Goal: Information Seeking & Learning: Find specific fact

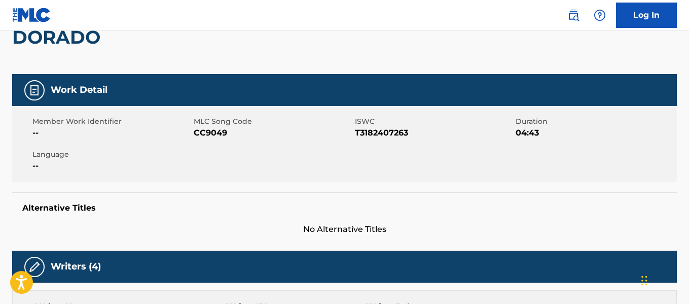
scroll to position [129, 0]
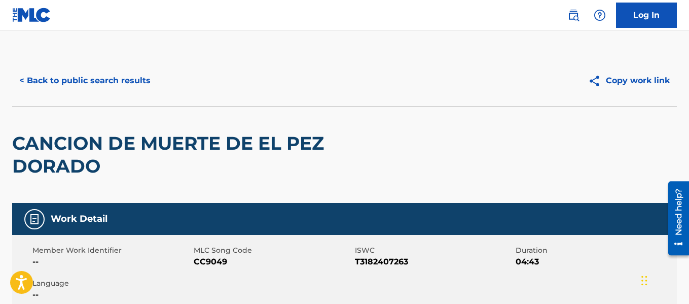
click at [69, 83] on button "< Back to public search results" at bounding box center [84, 80] width 145 height 25
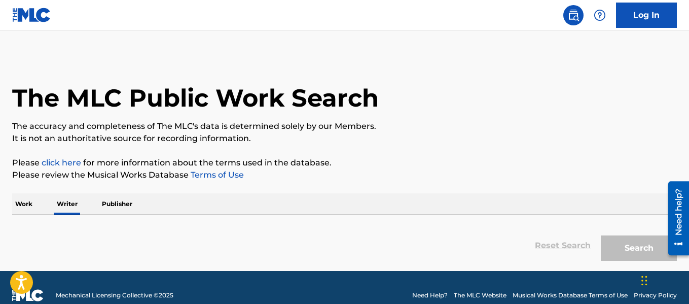
scroll to position [48, 0]
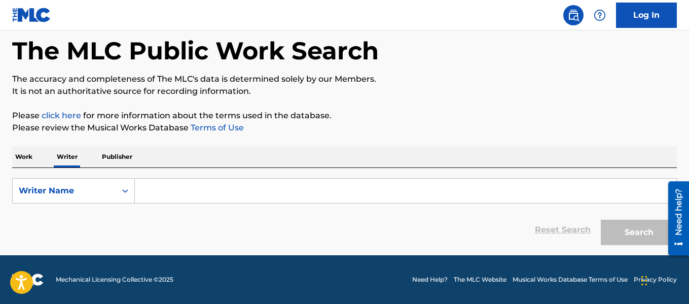
click at [179, 191] on input "Search Form" at bounding box center [405, 190] width 541 height 24
paste input "[PERSON_NAME]"
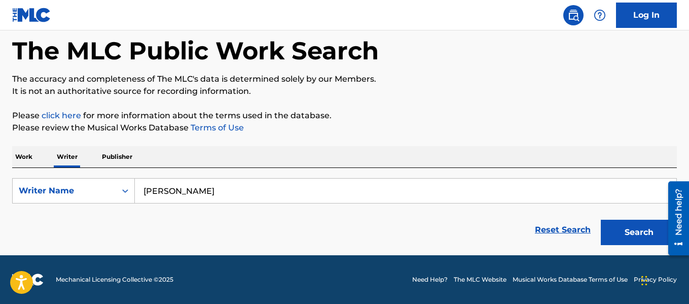
type input "[PERSON_NAME]"
click at [622, 225] on button "Search" at bounding box center [639, 231] width 76 height 25
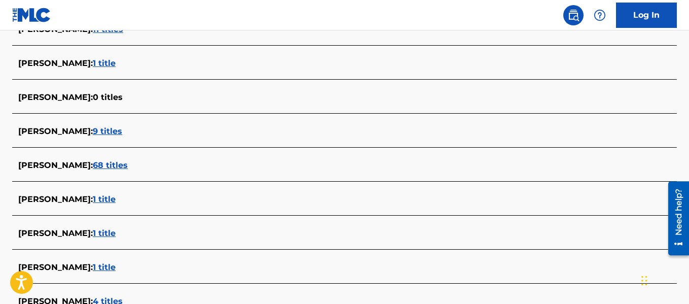
scroll to position [456, 0]
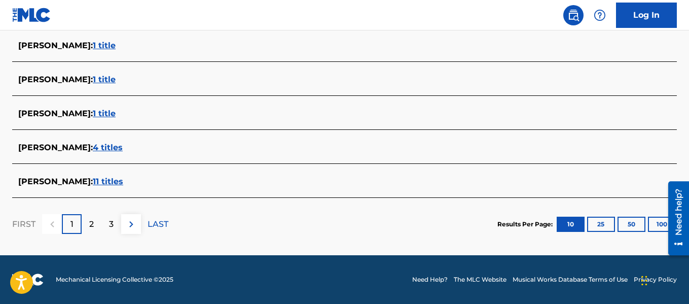
click at [659, 220] on button "100" at bounding box center [662, 223] width 28 height 15
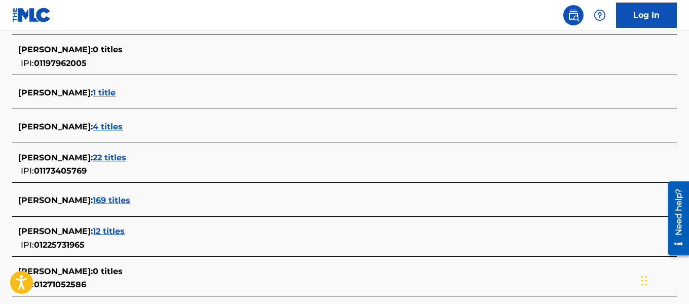
scroll to position [3716, 0]
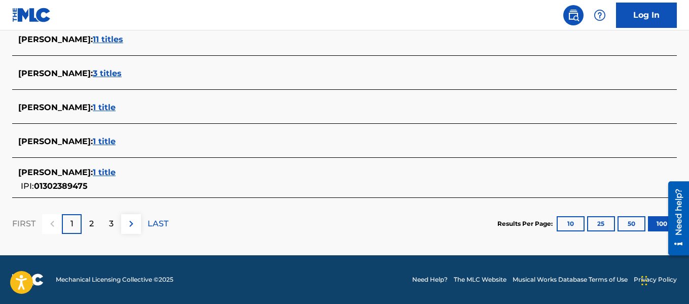
click at [88, 227] on div "2" at bounding box center [92, 224] width 20 height 20
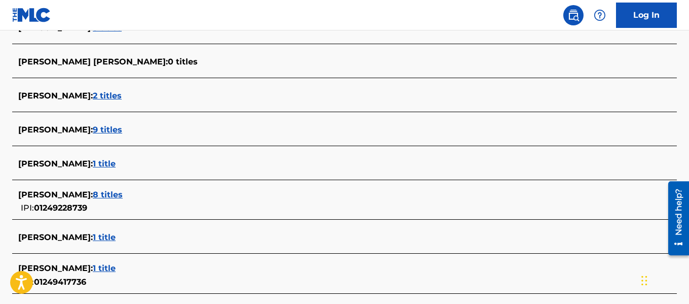
scroll to position [3722, 0]
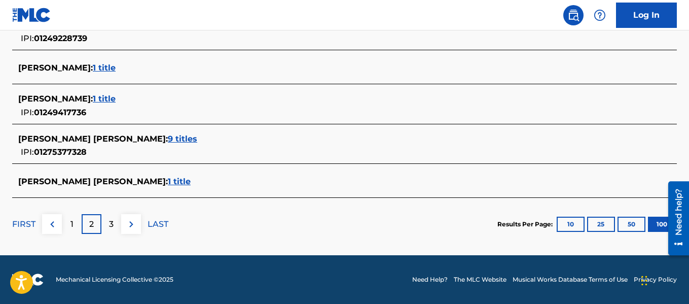
click at [112, 221] on p "3" at bounding box center [111, 224] width 5 height 12
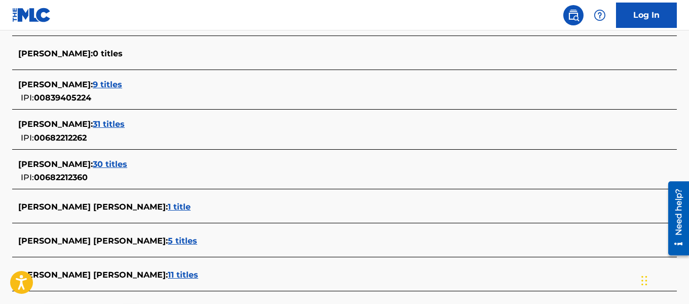
scroll to position [1702, 0]
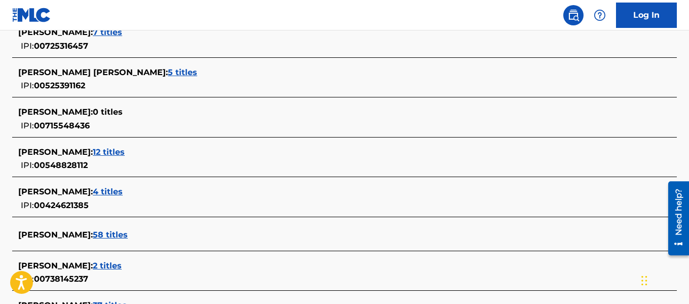
click at [120, 152] on span "12 titles" at bounding box center [109, 152] width 32 height 10
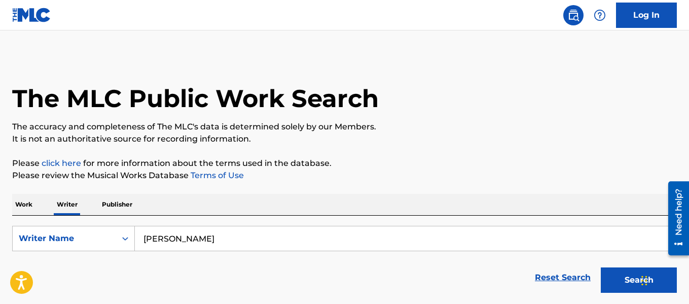
scroll to position [154, 0]
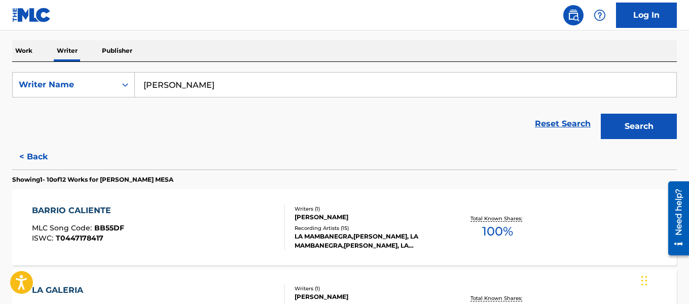
click at [43, 154] on button "< Back" at bounding box center [42, 156] width 61 height 25
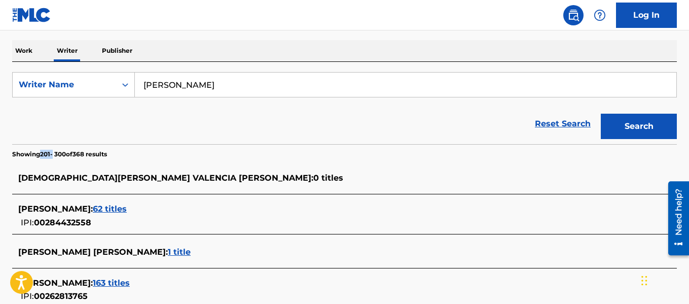
click at [43, 154] on p "Showing 201 - 300 of 368 results" at bounding box center [59, 154] width 95 height 9
click at [204, 86] on input "[PERSON_NAME]" at bounding box center [405, 84] width 541 height 24
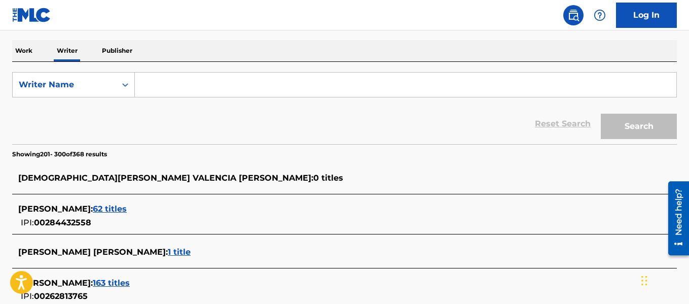
paste input "[PERSON_NAME]"
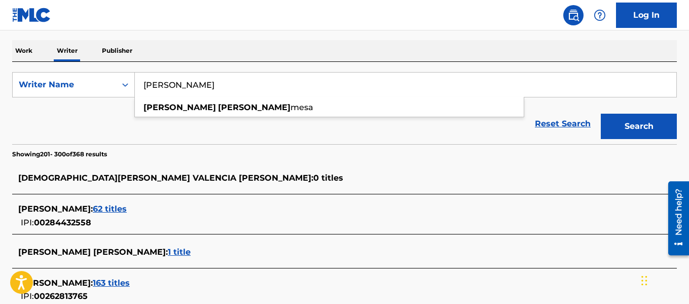
type input "[PERSON_NAME]"
click at [617, 125] on button "Search" at bounding box center [639, 126] width 76 height 25
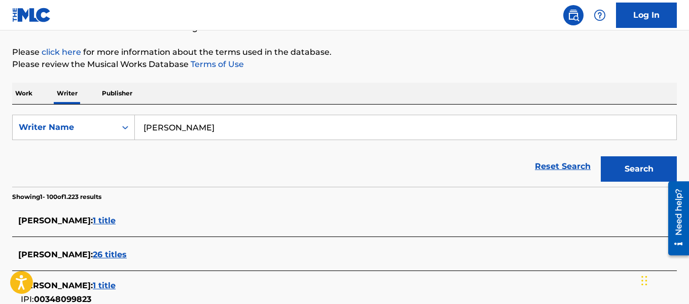
scroll to position [112, 0]
click at [227, 122] on input "[PERSON_NAME]" at bounding box center [405, 127] width 541 height 24
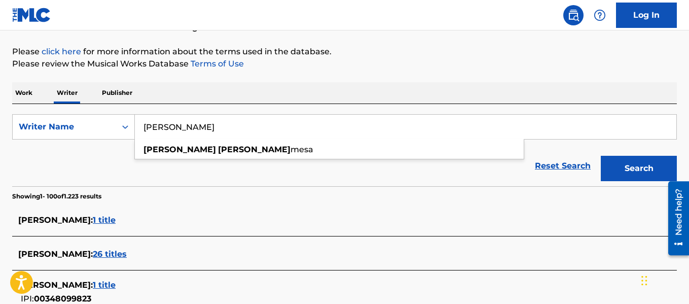
click at [227, 122] on input "[PERSON_NAME]" at bounding box center [405, 127] width 541 height 24
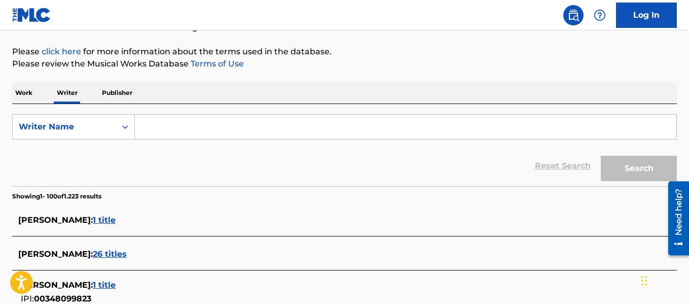
paste input "[PERSON_NAME]"
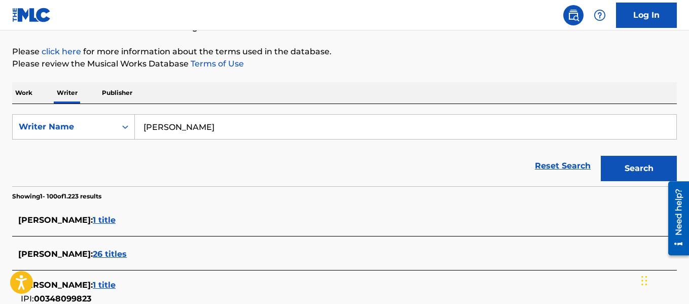
click at [655, 163] on button "Search" at bounding box center [639, 168] width 76 height 25
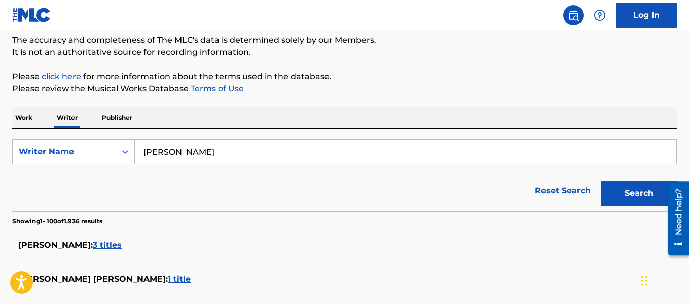
scroll to position [2144, 0]
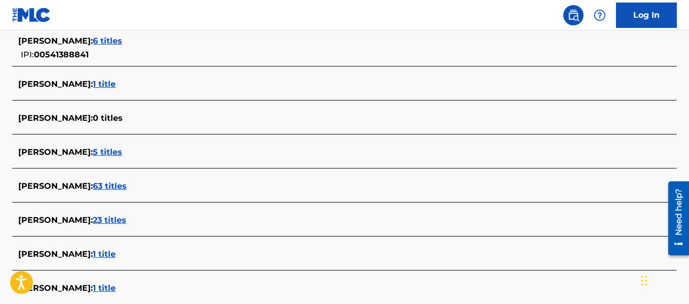
click at [104, 150] on span "5 titles" at bounding box center [107, 152] width 29 height 10
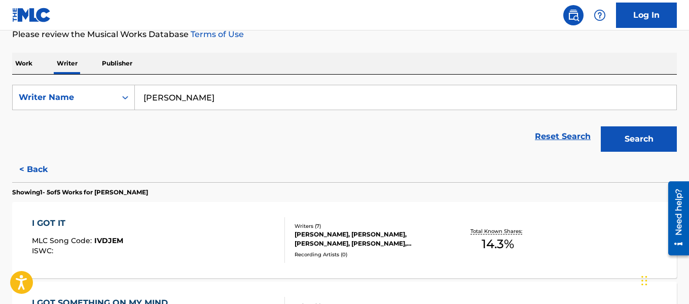
scroll to position [145, 0]
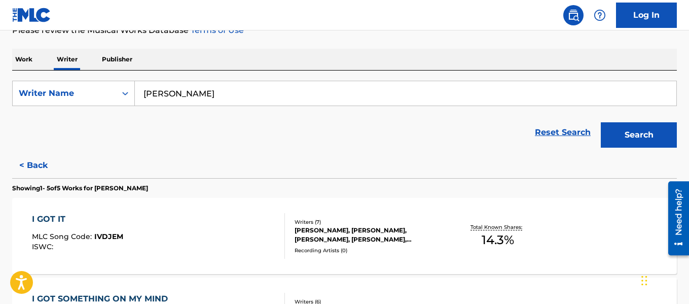
click at [37, 161] on button "< Back" at bounding box center [42, 165] width 61 height 25
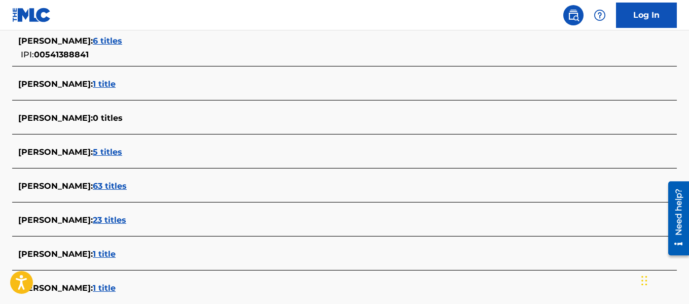
scroll to position [3098, 0]
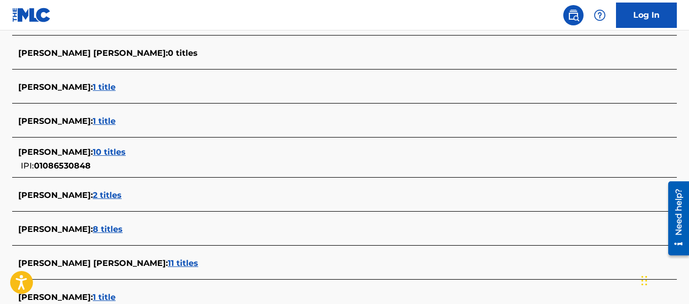
click at [104, 153] on span "10 titles" at bounding box center [109, 152] width 33 height 10
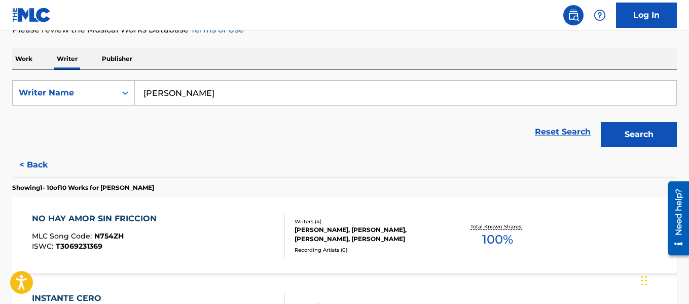
scroll to position [145, 0]
click at [36, 159] on button "< Back" at bounding box center [42, 164] width 61 height 25
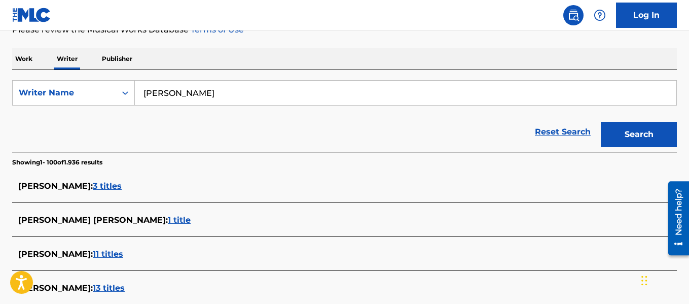
click at [268, 100] on input "[PERSON_NAME]" at bounding box center [405, 93] width 541 height 24
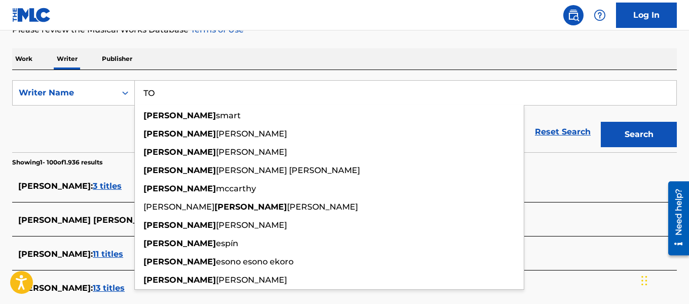
type input "T"
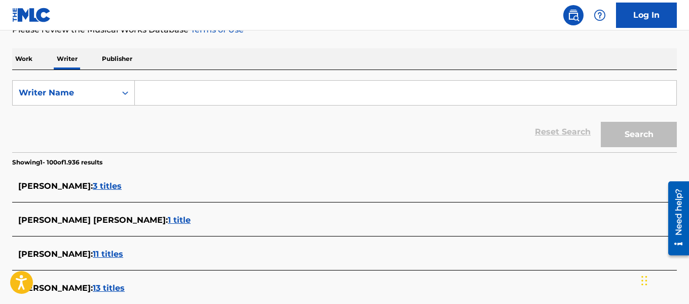
paste input "[PERSON_NAME]"
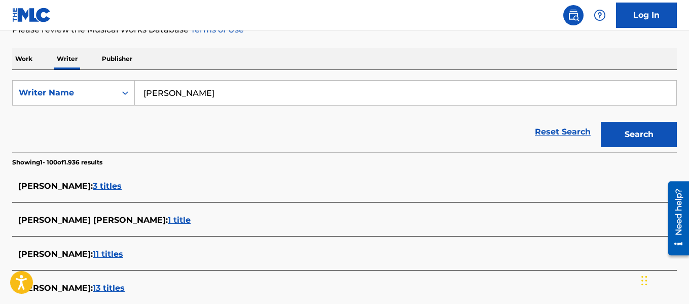
type input "[PERSON_NAME]"
click at [648, 139] on button "Search" at bounding box center [639, 134] width 76 height 25
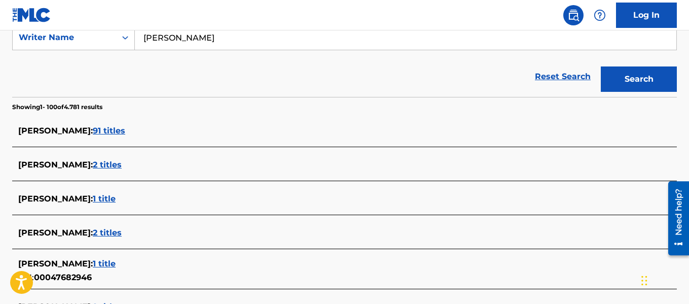
scroll to position [201, 0]
click at [108, 123] on div "[PERSON_NAME] : 91 titles" at bounding box center [344, 131] width 664 height 24
click at [110, 129] on span "91 titles" at bounding box center [109, 130] width 32 height 10
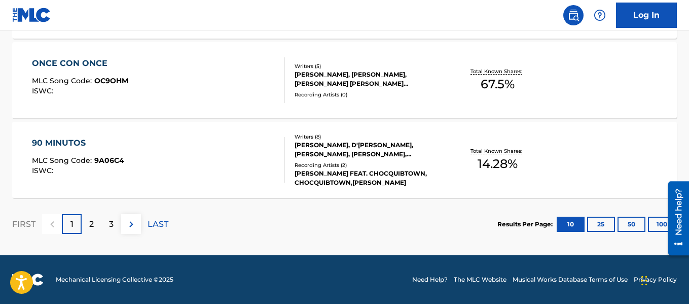
scroll to position [937, 0]
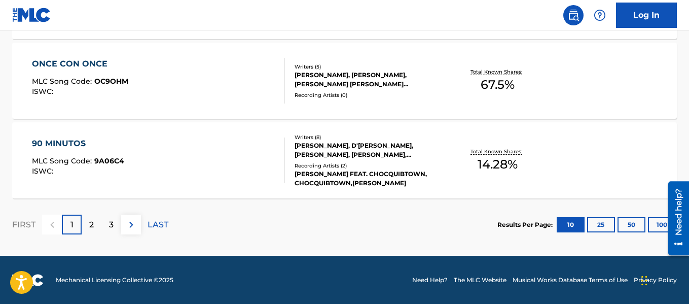
click at [654, 221] on button "100" at bounding box center [662, 224] width 28 height 15
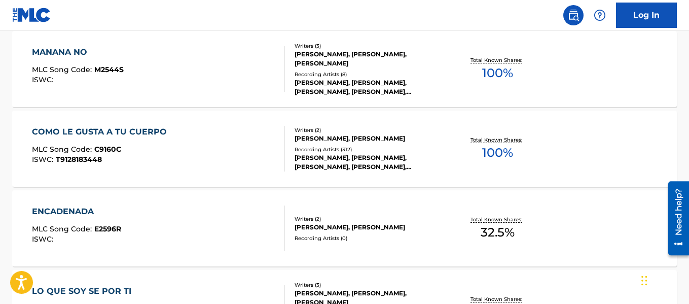
scroll to position [2262, 0]
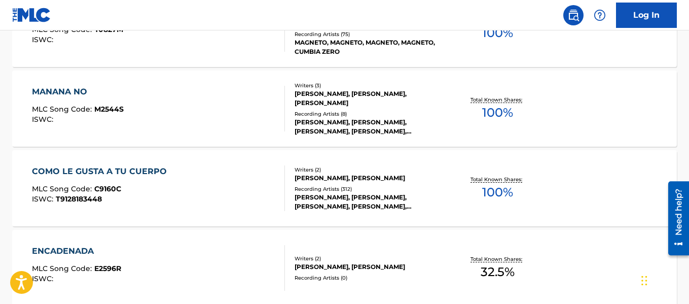
click at [405, 182] on div "Writers ( 2 ) [PERSON_NAME], [PERSON_NAME] Recording Artists ( 312 ) [PERSON_NA…" at bounding box center [364, 188] width 158 height 45
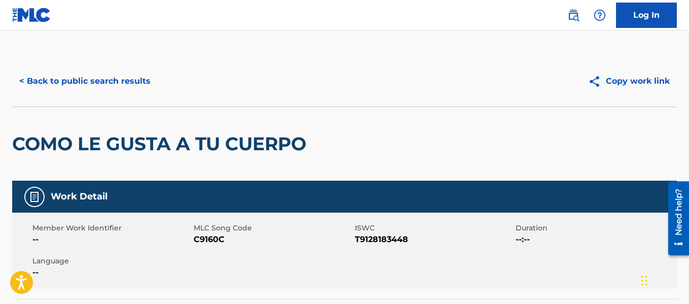
click at [405, 182] on div "Work Detail" at bounding box center [344, 196] width 664 height 32
click at [95, 78] on button "< Back to public search results" at bounding box center [84, 80] width 145 height 25
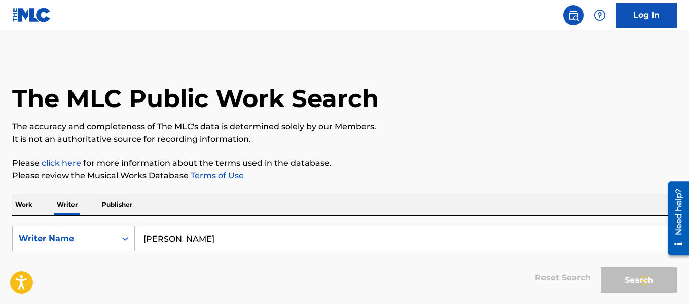
scroll to position [79, 0]
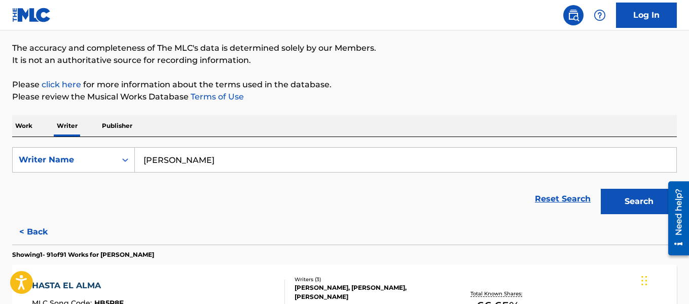
click at [201, 155] on input "[PERSON_NAME]" at bounding box center [405, 159] width 541 height 24
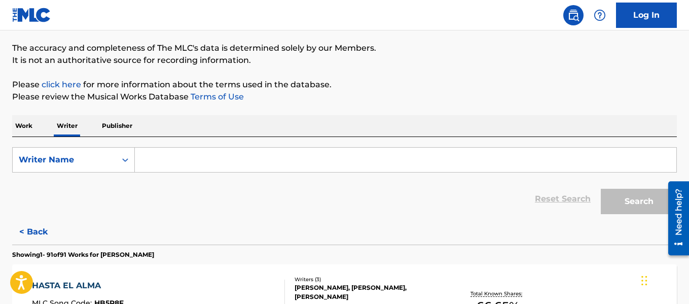
paste input "[PERSON_NAME]"
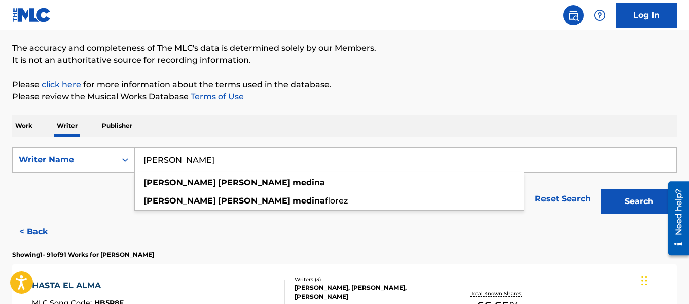
type input "[PERSON_NAME]"
click at [628, 202] on button "Search" at bounding box center [639, 201] width 76 height 25
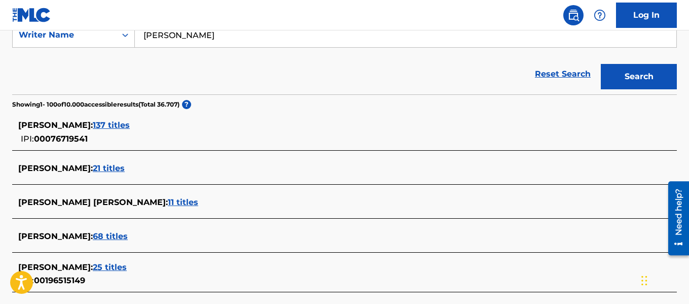
scroll to position [872, 0]
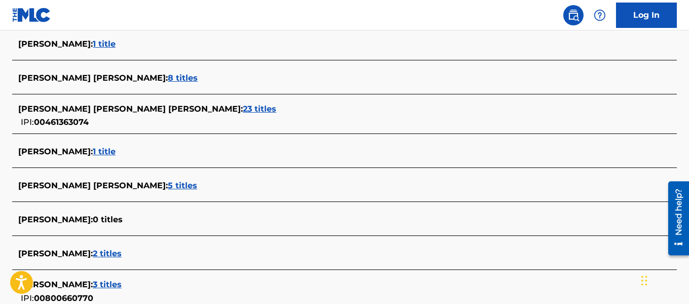
click at [116, 151] on span "1 title" at bounding box center [104, 151] width 23 height 10
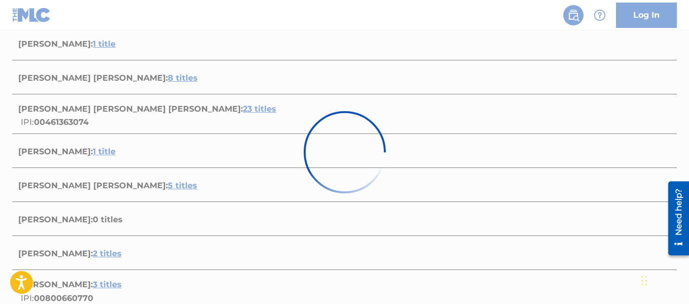
scroll to position [216, 0]
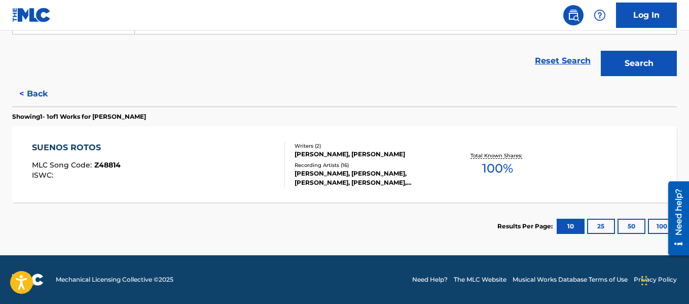
click at [345, 180] on div "[PERSON_NAME], [PERSON_NAME], [PERSON_NAME], [PERSON_NAME], [PERSON_NAME]" at bounding box center [368, 178] width 148 height 18
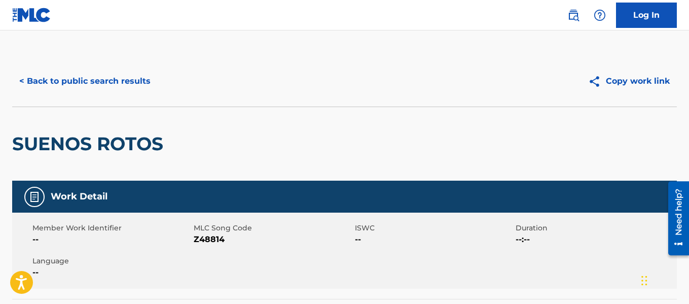
click at [91, 80] on button "< Back to public search results" at bounding box center [84, 80] width 145 height 25
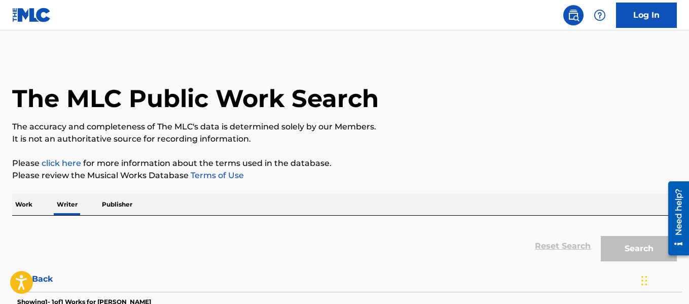
scroll to position [79, 0]
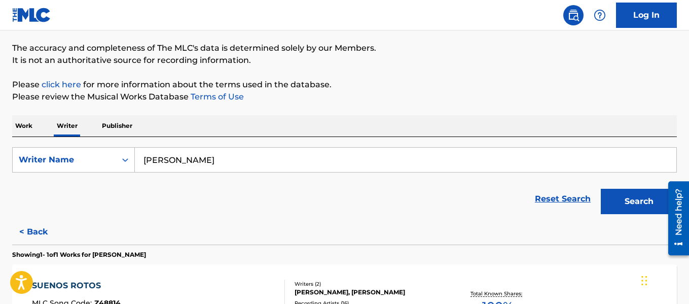
click at [172, 161] on input "[PERSON_NAME]" at bounding box center [405, 159] width 541 height 24
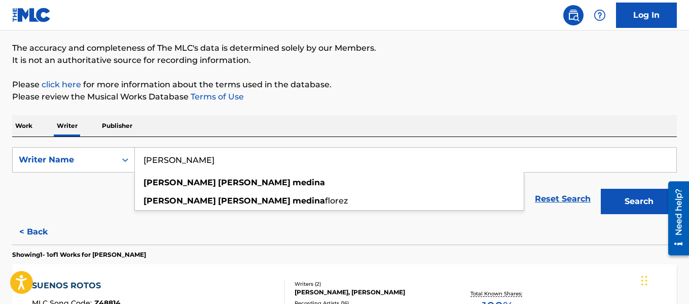
click at [174, 157] on input "[PERSON_NAME]" at bounding box center [405, 159] width 541 height 24
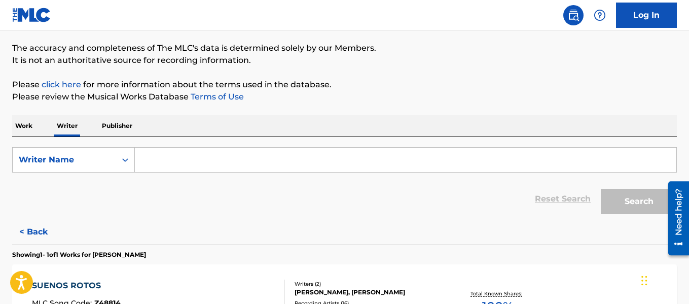
paste input "[PERSON_NAME]"
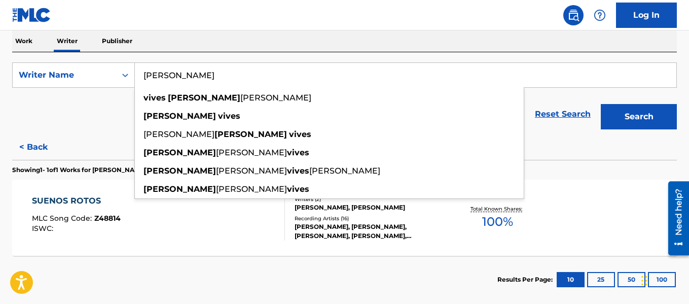
scroll to position [165, 0]
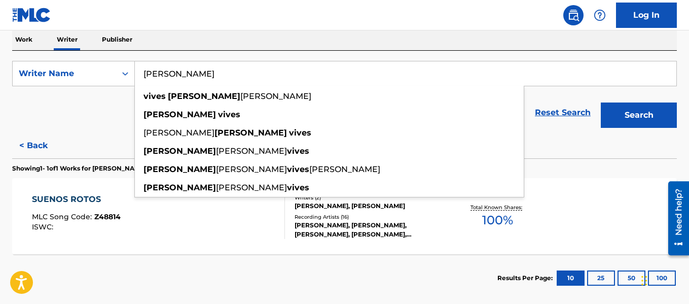
type input "[PERSON_NAME]"
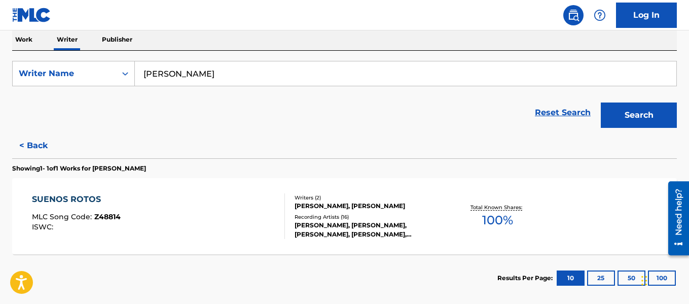
click at [631, 112] on button "Search" at bounding box center [639, 114] width 76 height 25
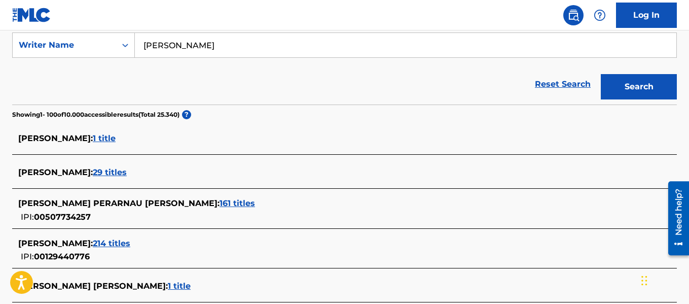
scroll to position [194, 0]
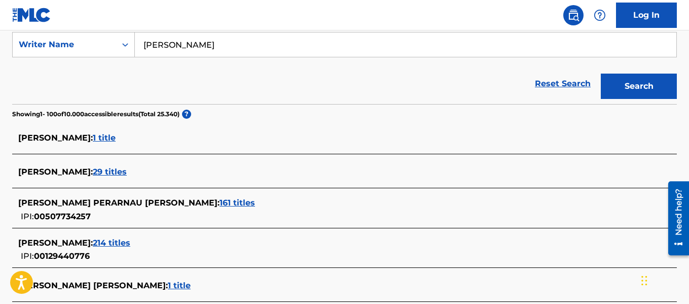
click at [93, 173] on span "29 titles" at bounding box center [110, 172] width 34 height 10
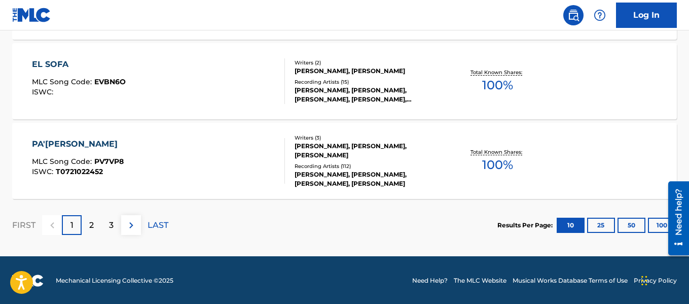
scroll to position [936, 0]
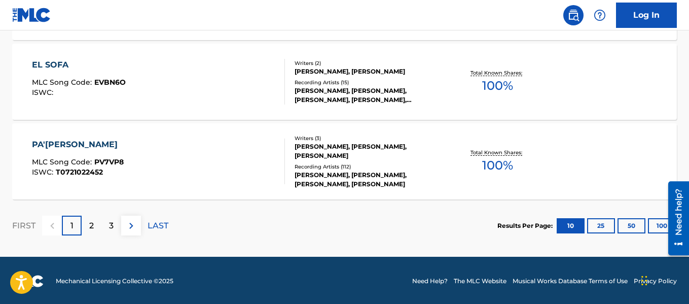
click at [366, 92] on div "[PERSON_NAME], [PERSON_NAME], [PERSON_NAME], [PERSON_NAME], [PERSON_NAME]" at bounding box center [368, 95] width 148 height 18
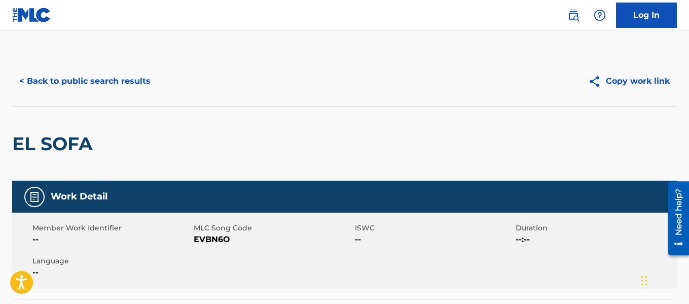
click at [126, 76] on button "< Back to public search results" at bounding box center [84, 80] width 145 height 25
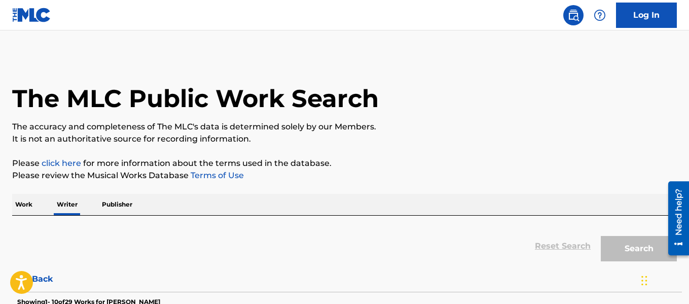
scroll to position [79, 0]
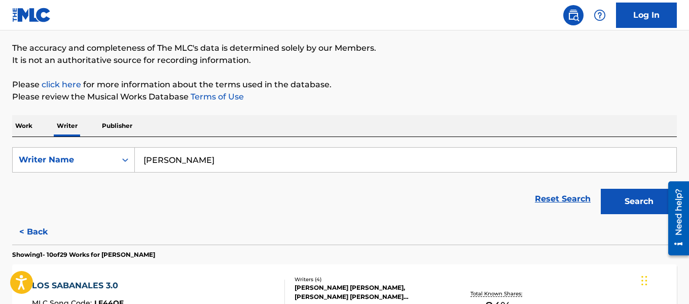
click at [217, 167] on input "[PERSON_NAME]" at bounding box center [405, 159] width 541 height 24
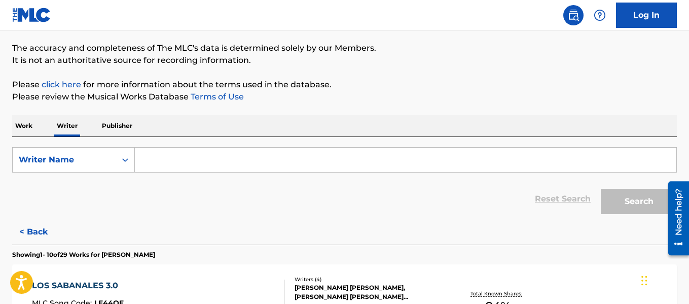
paste input "[PERSON_NAME]"
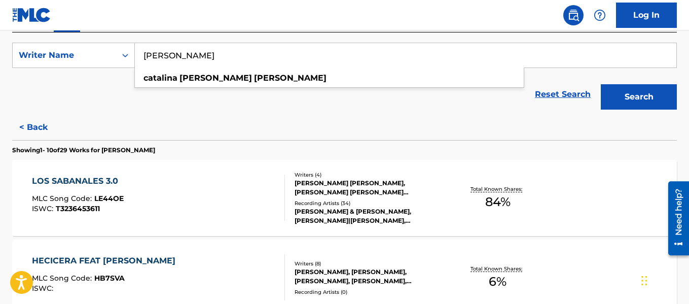
scroll to position [183, 0]
type input "[PERSON_NAME]"
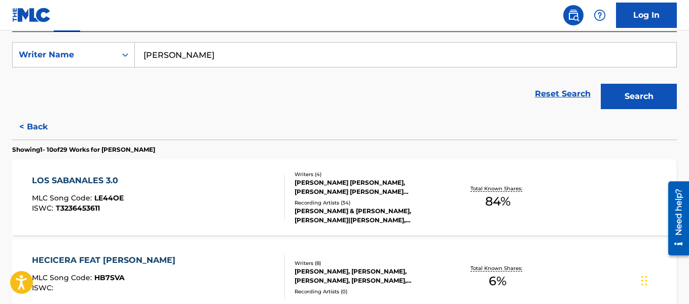
click at [609, 90] on button "Search" at bounding box center [639, 96] width 76 height 25
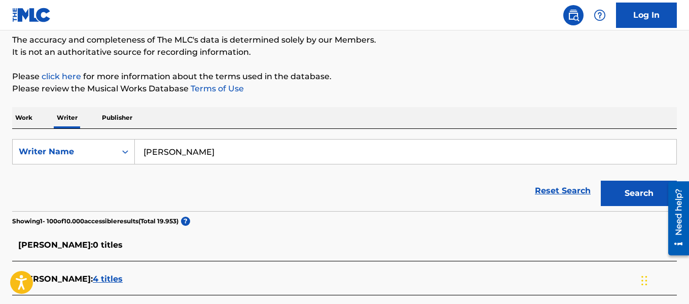
scroll to position [953, 0]
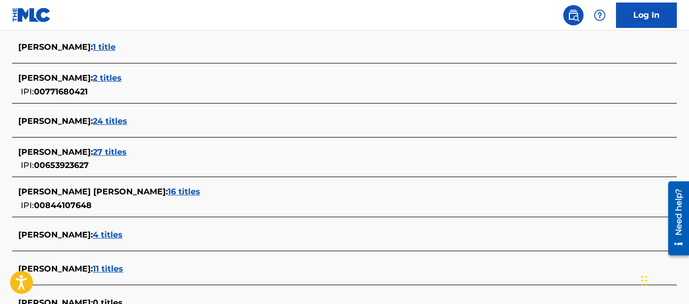
click at [127, 149] on span "27 titles" at bounding box center [110, 152] width 34 height 10
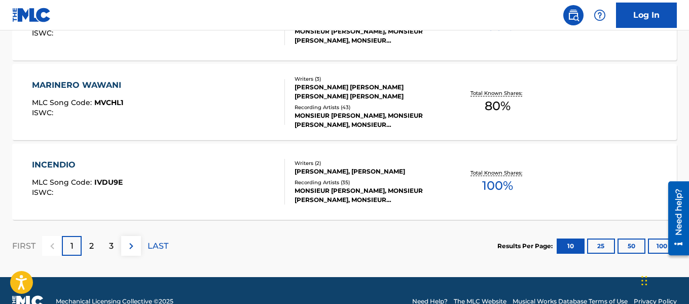
scroll to position [915, 0]
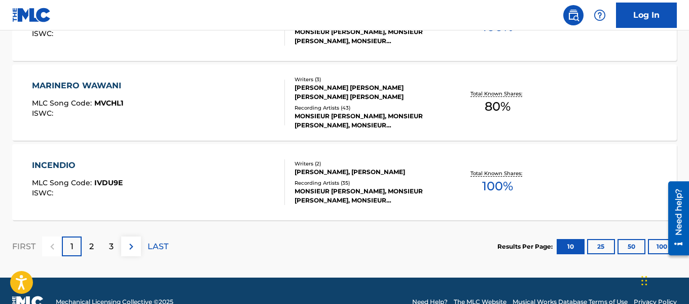
click at [320, 167] on div "[PERSON_NAME], [PERSON_NAME]" at bounding box center [368, 171] width 148 height 9
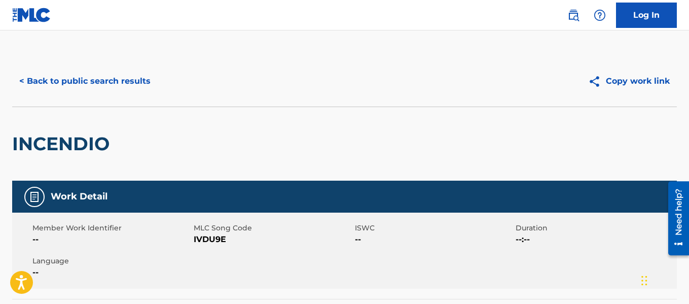
click at [112, 76] on button "< Back to public search results" at bounding box center [84, 80] width 145 height 25
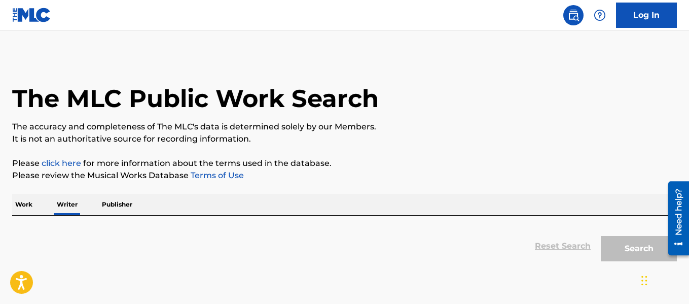
scroll to position [79, 0]
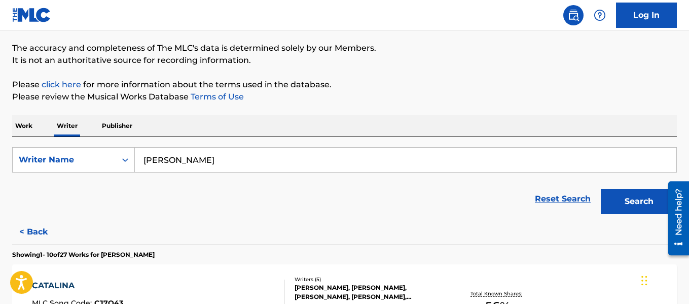
click at [213, 165] on input "[PERSON_NAME]" at bounding box center [405, 159] width 541 height 24
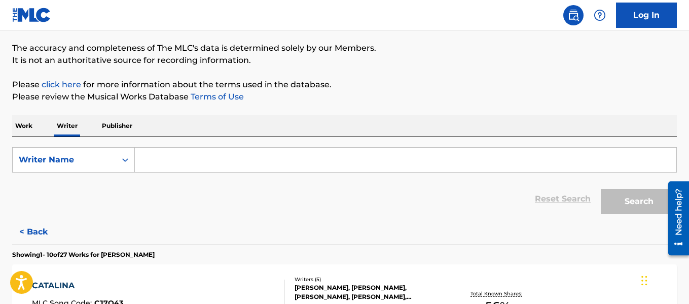
paste input "[PERSON_NAME]"
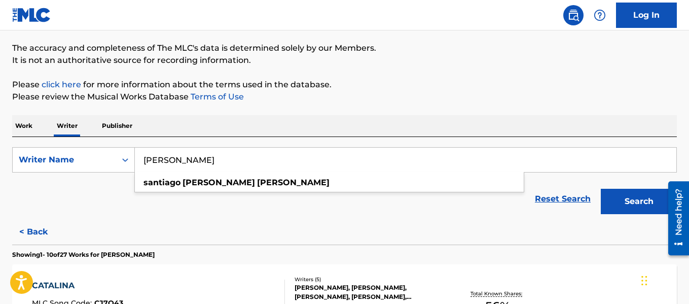
type input "[PERSON_NAME]"
click at [626, 217] on div "Search" at bounding box center [636, 198] width 81 height 41
click at [623, 207] on button "Search" at bounding box center [639, 201] width 76 height 25
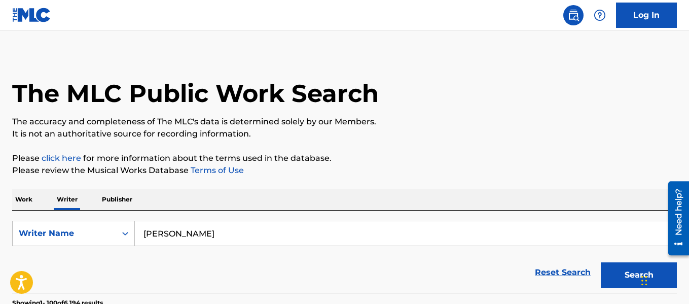
scroll to position [0, 0]
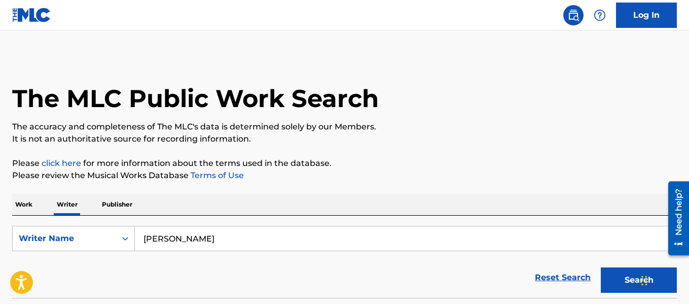
click at [247, 227] on input "[PERSON_NAME]" at bounding box center [405, 238] width 541 height 24
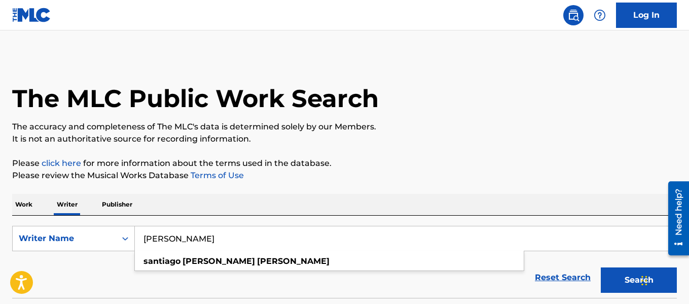
click at [247, 227] on input "[PERSON_NAME]" at bounding box center [405, 238] width 541 height 24
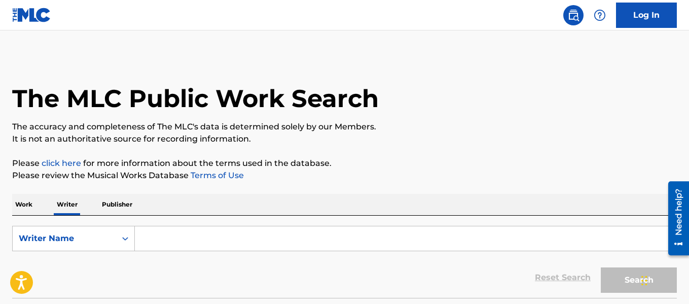
paste input "[PERSON_NAME]"
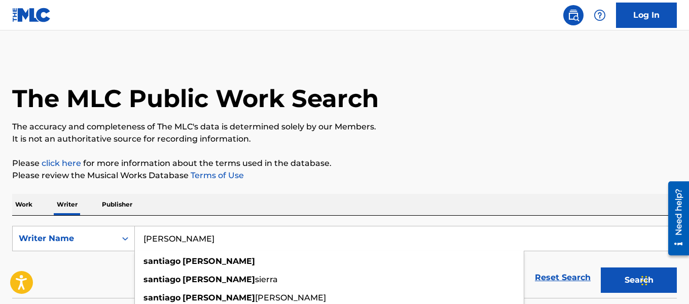
type input "[PERSON_NAME]"
click at [317, 202] on div "Work Writer Publisher" at bounding box center [344, 204] width 664 height 21
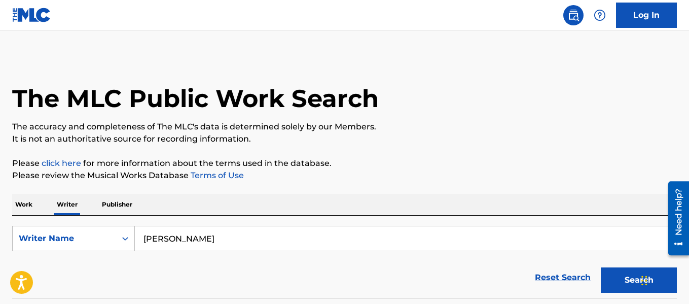
click at [637, 277] on button "Search" at bounding box center [639, 279] width 76 height 25
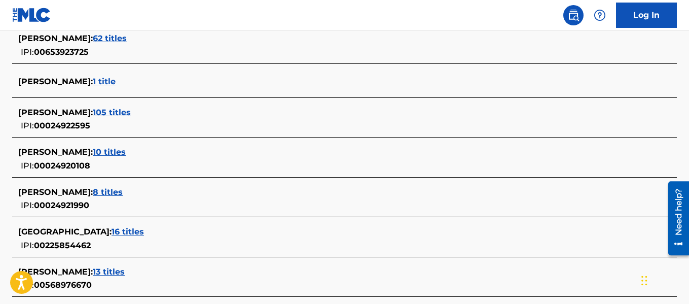
scroll to position [3649, 0]
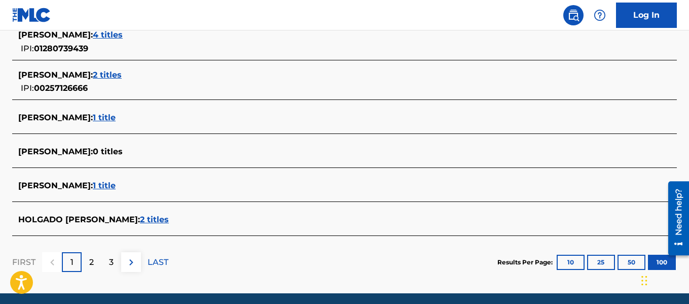
click at [93, 152] on span "[PERSON_NAME] :" at bounding box center [55, 151] width 75 height 10
click at [96, 262] on div "2" at bounding box center [92, 262] width 20 height 20
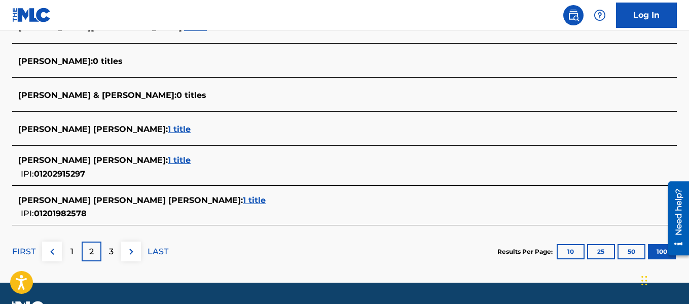
scroll to position [3733, 0]
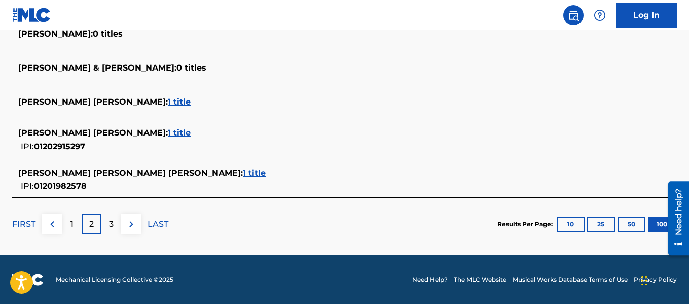
click at [104, 220] on div "3" at bounding box center [111, 224] width 20 height 20
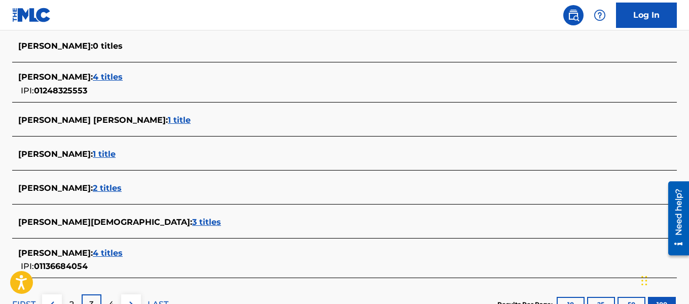
scroll to position [3687, 0]
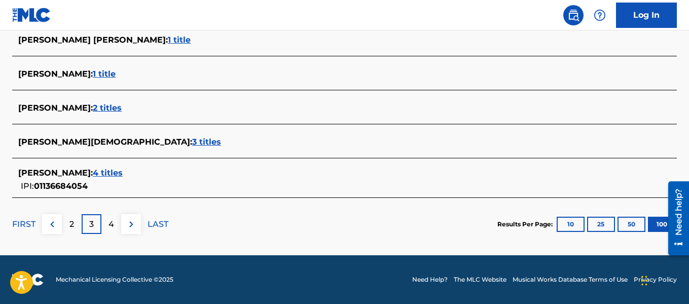
click at [116, 224] on div "4" at bounding box center [111, 224] width 20 height 20
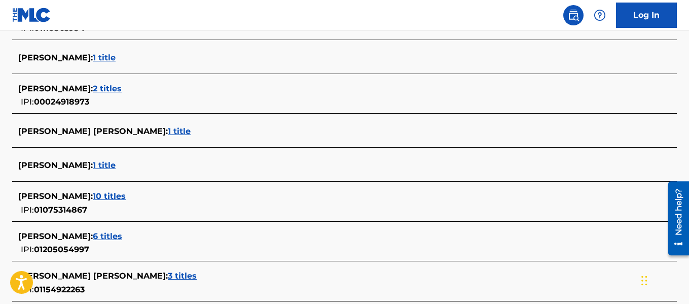
scroll to position [87, 0]
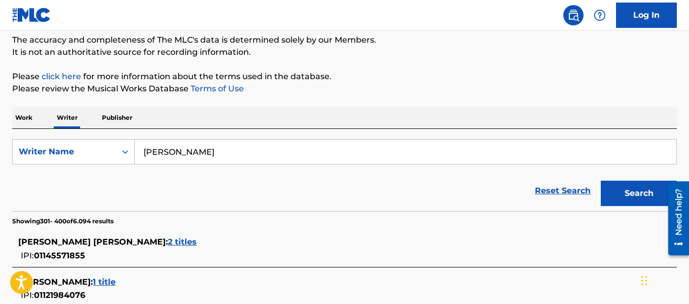
click at [243, 159] on input "[PERSON_NAME]" at bounding box center [405, 151] width 541 height 24
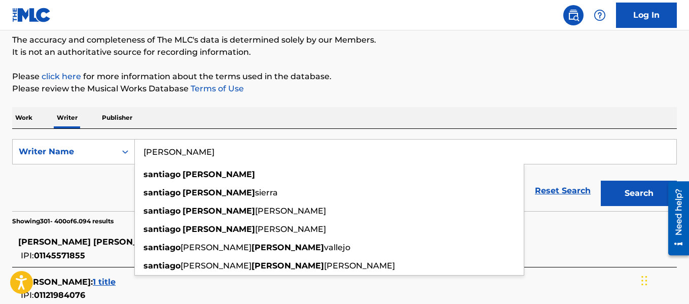
click at [243, 159] on input "[PERSON_NAME]" at bounding box center [405, 151] width 541 height 24
click at [243, 159] on input "Search Form" at bounding box center [405, 151] width 541 height 24
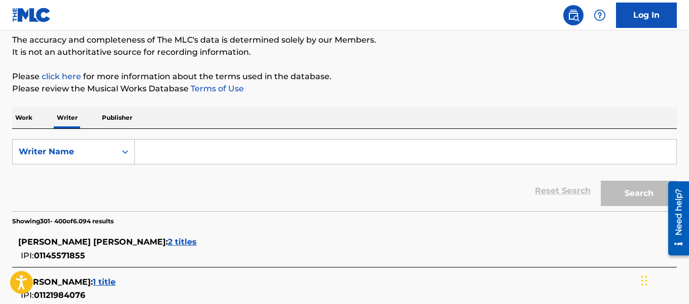
paste input "[PERSON_NAME]"
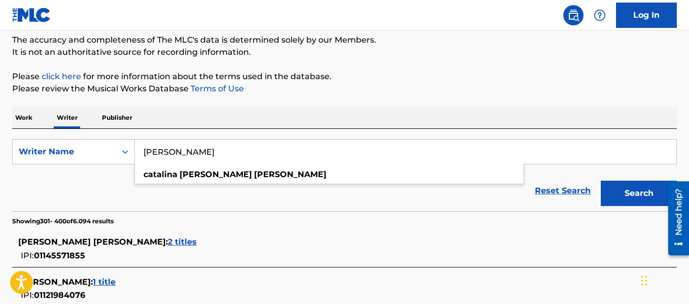
type input "[PERSON_NAME]"
click at [603, 187] on button "Search" at bounding box center [639, 192] width 76 height 25
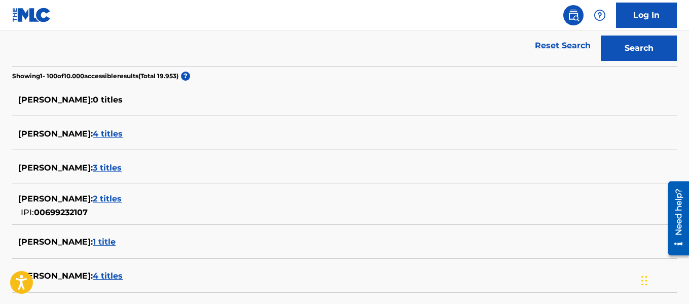
scroll to position [953, 0]
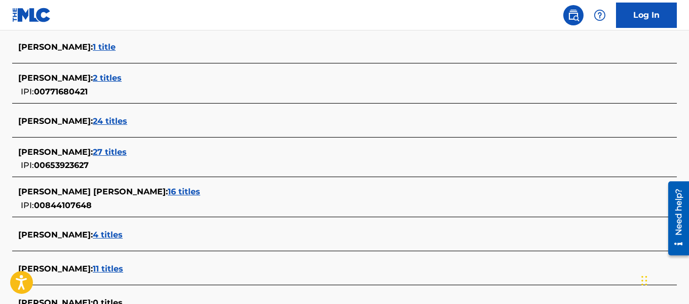
click at [127, 152] on span "27 titles" at bounding box center [110, 152] width 34 height 10
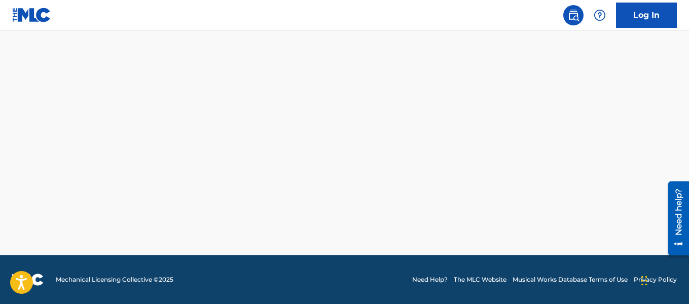
scroll to position [937, 0]
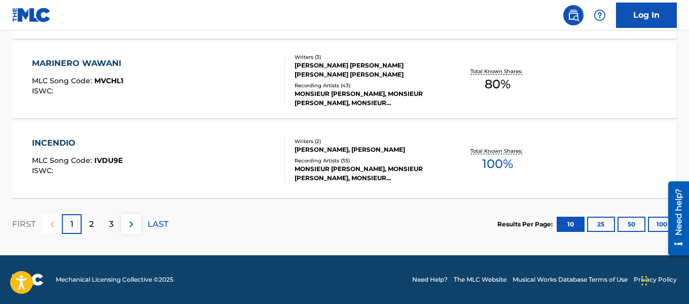
click at [313, 164] on div "Recording Artists ( 35 )" at bounding box center [368, 161] width 148 height 8
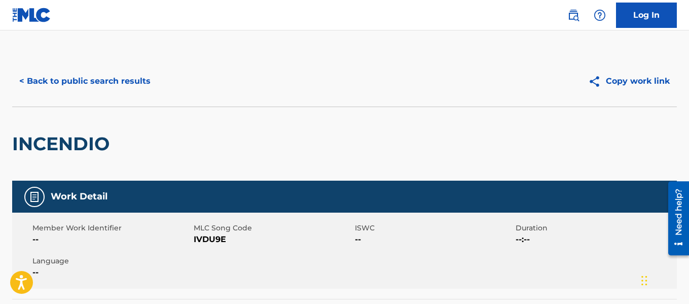
click at [126, 72] on button "< Back to public search results" at bounding box center [84, 80] width 145 height 25
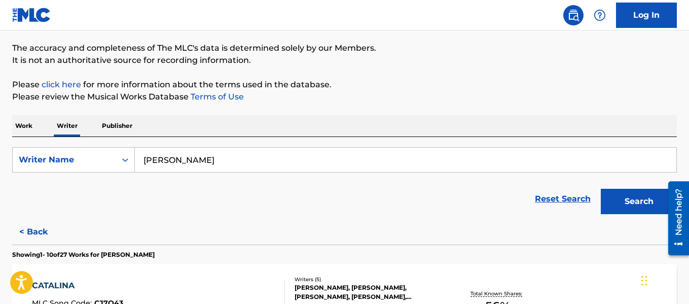
click at [240, 161] on input "[PERSON_NAME]" at bounding box center [405, 159] width 541 height 24
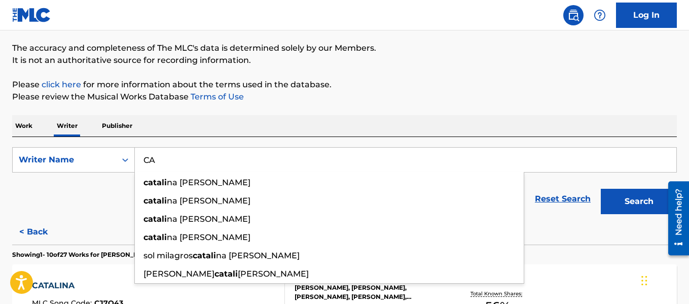
type input "C"
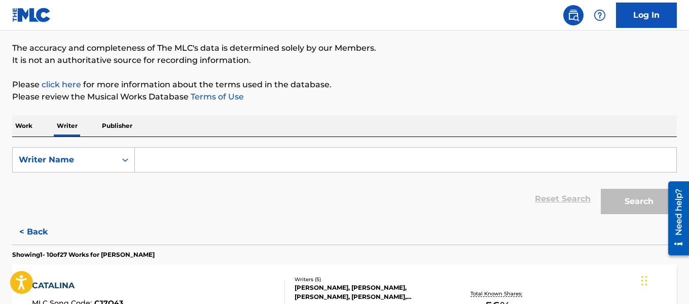
paste input "[PERSON_NAME]"
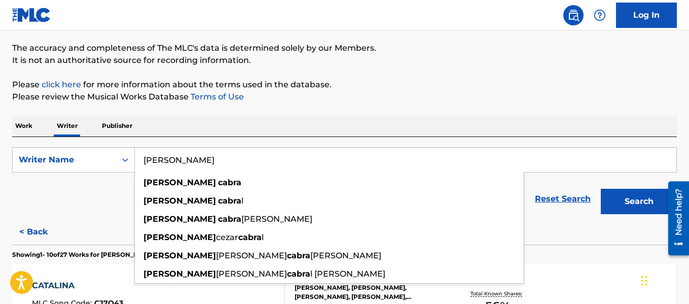
type input "[PERSON_NAME]"
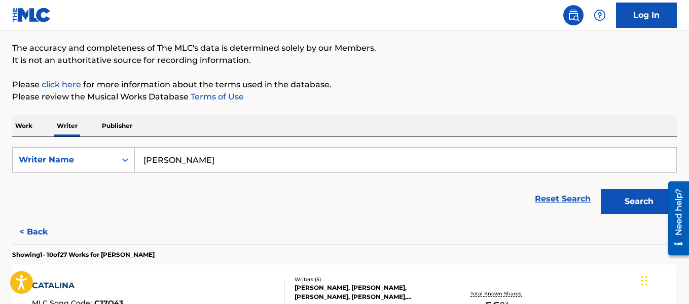
click at [644, 210] on button "Search" at bounding box center [639, 201] width 76 height 25
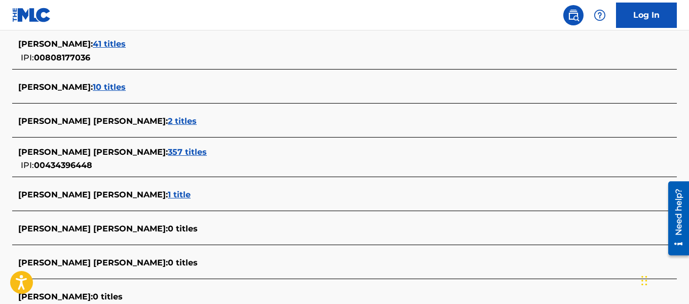
scroll to position [3573, 0]
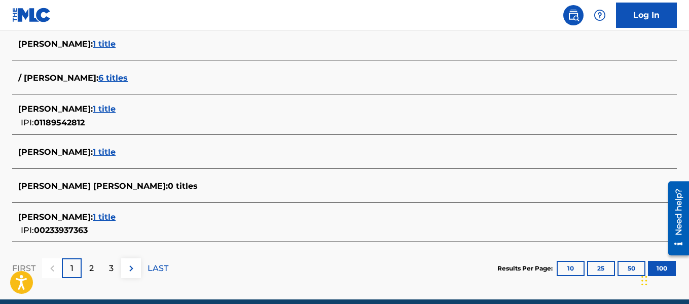
click at [112, 150] on span "1 title" at bounding box center [104, 152] width 23 height 10
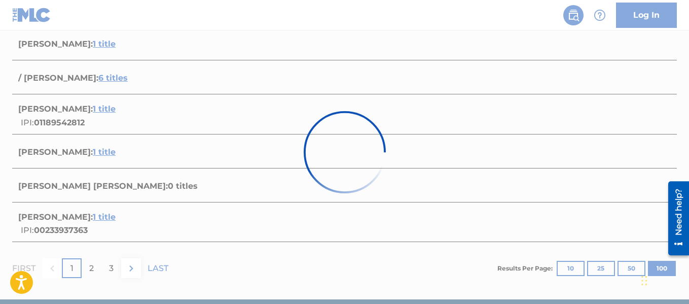
scroll to position [216, 0]
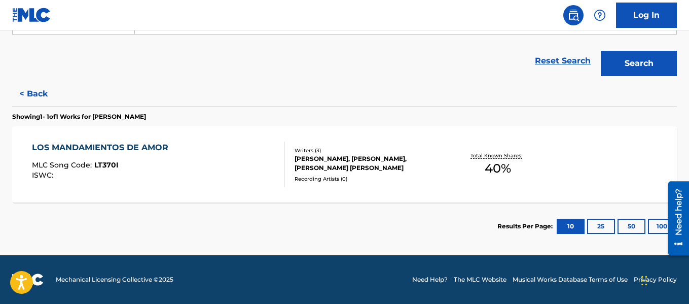
click at [650, 226] on button "100" at bounding box center [662, 225] width 28 height 15
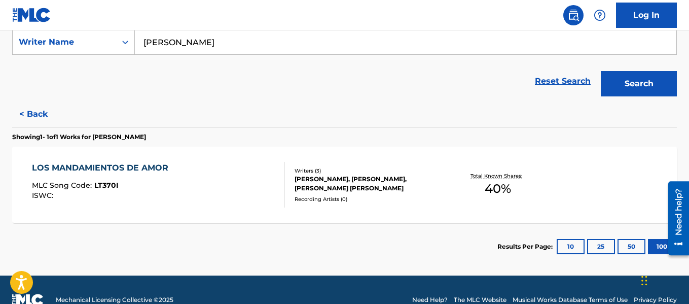
scroll to position [195, 0]
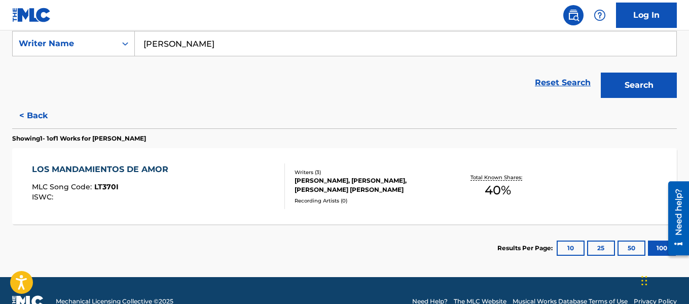
click at [17, 109] on button "< Back" at bounding box center [42, 115] width 61 height 25
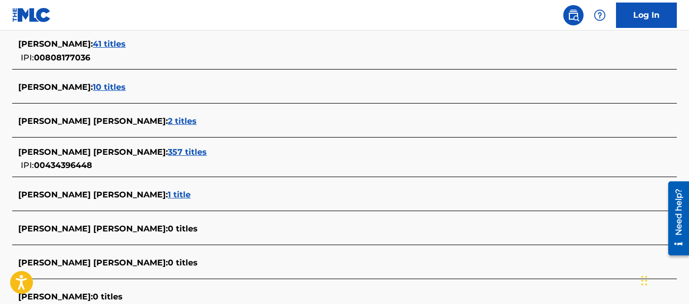
scroll to position [3573, 0]
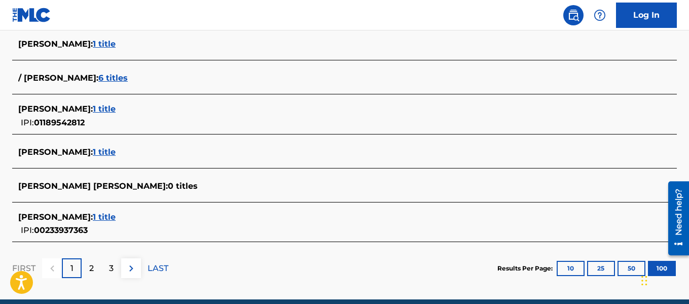
click at [93, 266] on p "2" at bounding box center [91, 268] width 5 height 12
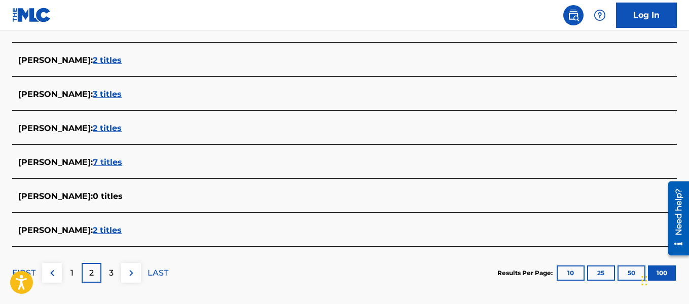
scroll to position [3570, 0]
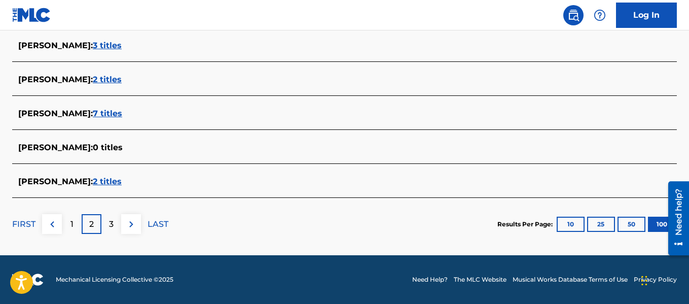
click at [102, 222] on div "3" at bounding box center [111, 224] width 20 height 20
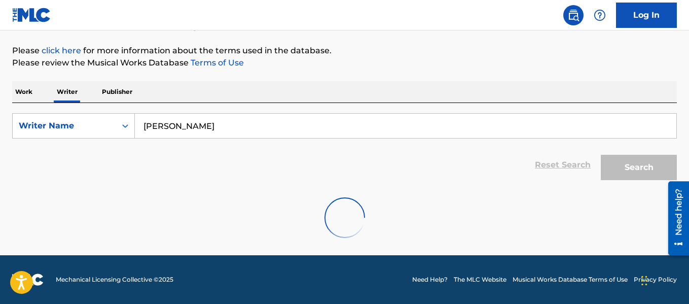
scroll to position [113, 0]
click at [102, 222] on div at bounding box center [344, 217] width 664 height 65
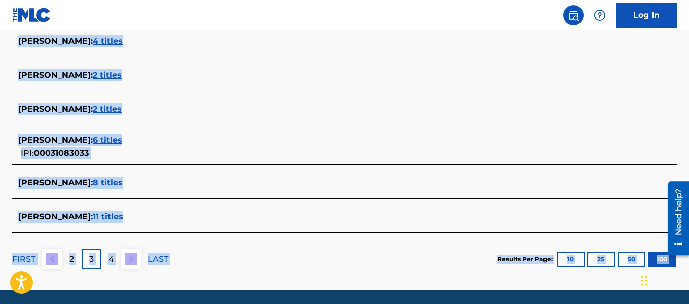
click at [292, 135] on div "[PERSON_NAME] : 6 titles" at bounding box center [331, 140] width 626 height 12
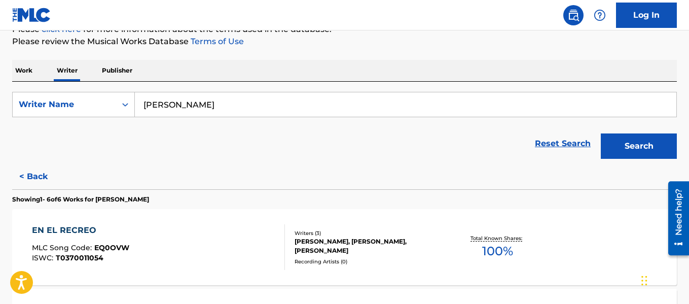
scroll to position [133, 0]
click at [38, 173] on button "< Back" at bounding box center [42, 176] width 61 height 25
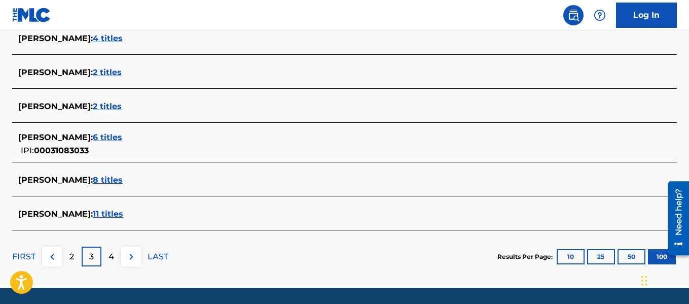
scroll to position [3605, 0]
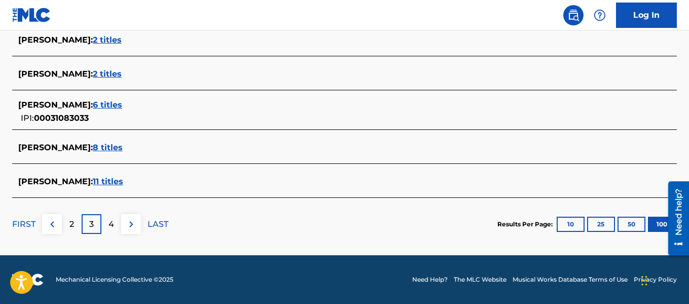
click at [55, 221] on img at bounding box center [52, 224] width 12 height 12
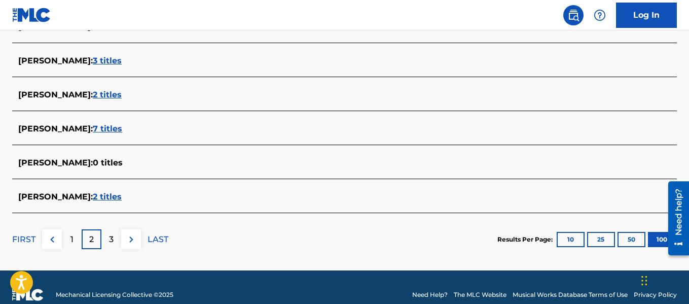
scroll to position [3570, 0]
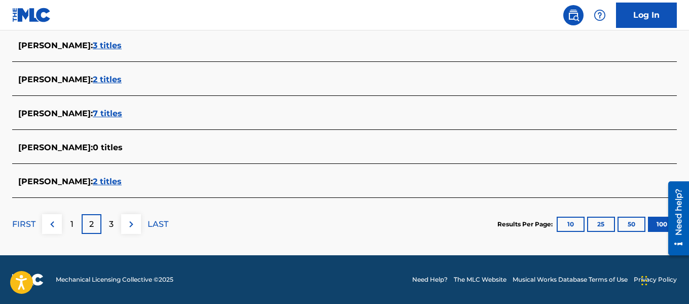
click at [64, 219] on div "1" at bounding box center [72, 224] width 20 height 20
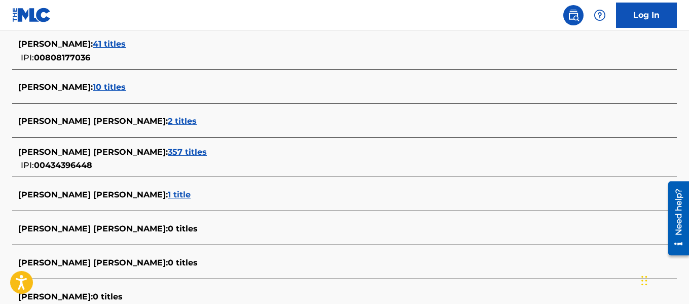
scroll to position [3573, 0]
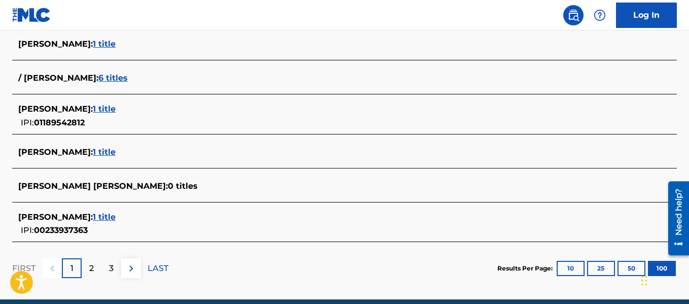
click at [115, 155] on span "1 title" at bounding box center [104, 152] width 23 height 10
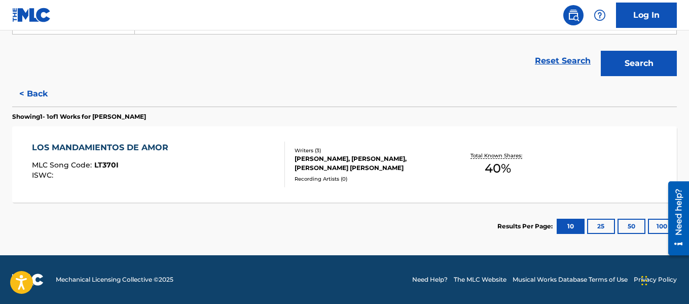
scroll to position [0, 0]
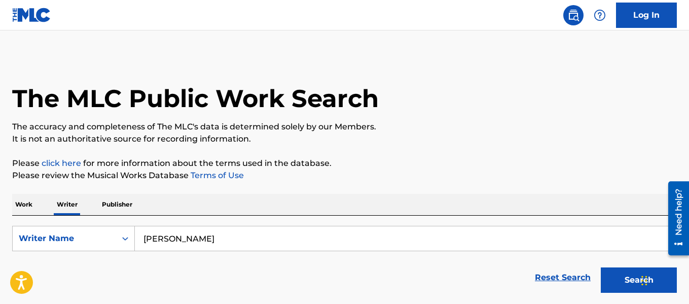
click at [202, 237] on input "[PERSON_NAME]" at bounding box center [405, 238] width 541 height 24
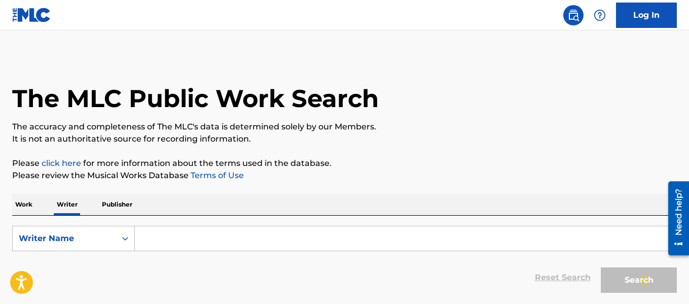
paste input "[PERSON_NAME]"
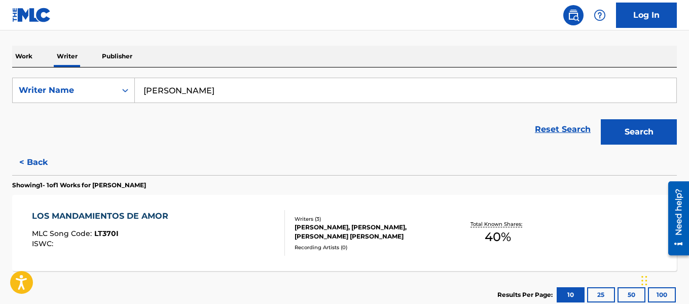
scroll to position [150, 0]
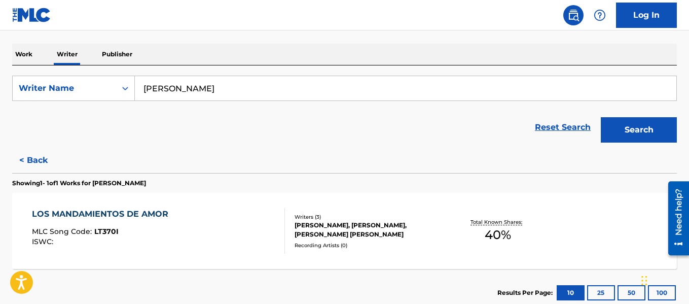
type input "[PERSON_NAME]"
click at [607, 127] on button "Search" at bounding box center [639, 129] width 76 height 25
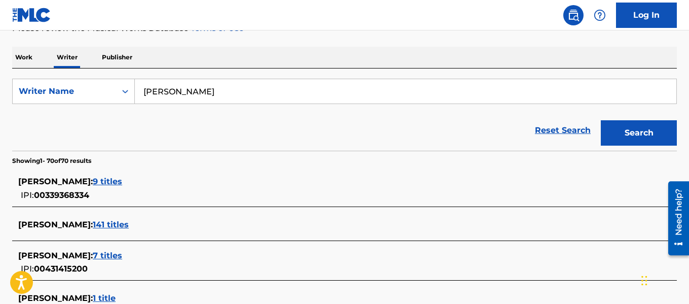
scroll to position [146, 0]
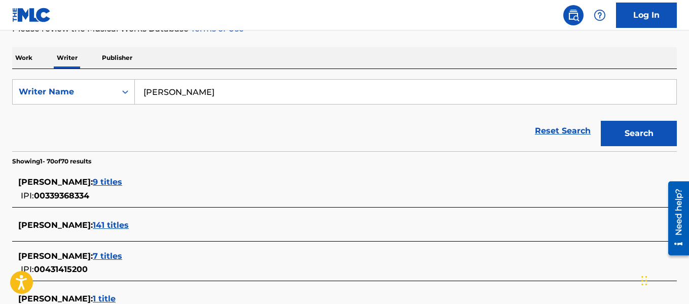
click at [236, 91] on input "[PERSON_NAME]" at bounding box center [405, 92] width 541 height 24
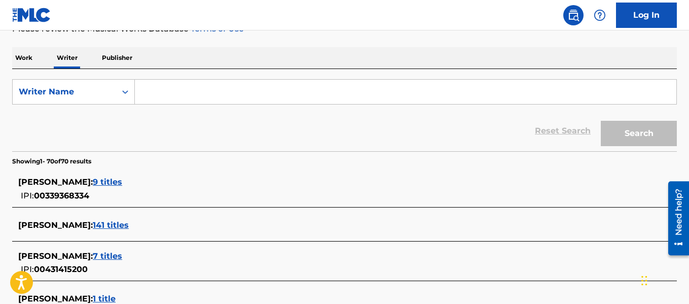
paste input "[PERSON_NAME]"
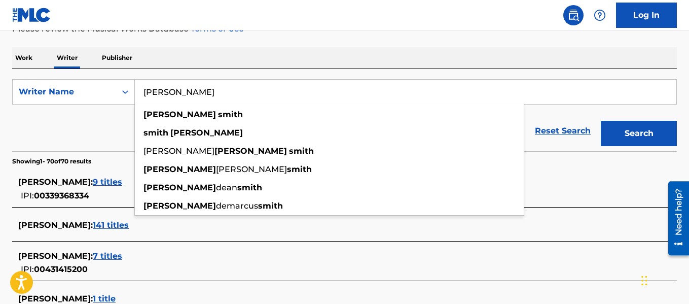
type input "[PERSON_NAME]"
click at [655, 133] on button "Search" at bounding box center [639, 133] width 76 height 25
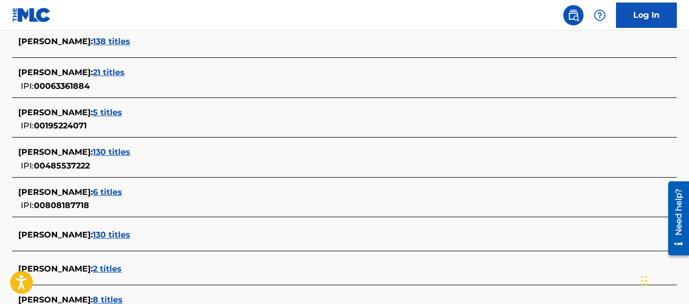
scroll to position [568, 0]
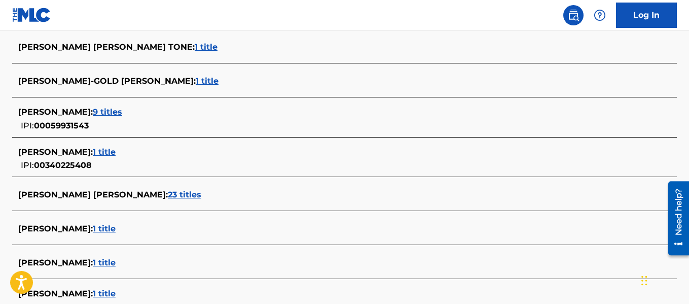
click at [93, 112] on span "9 titles" at bounding box center [107, 112] width 29 height 10
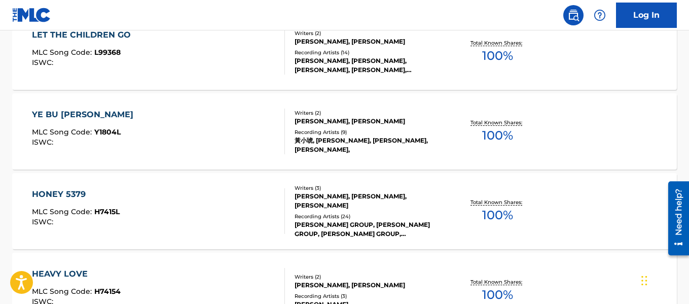
scroll to position [181, 0]
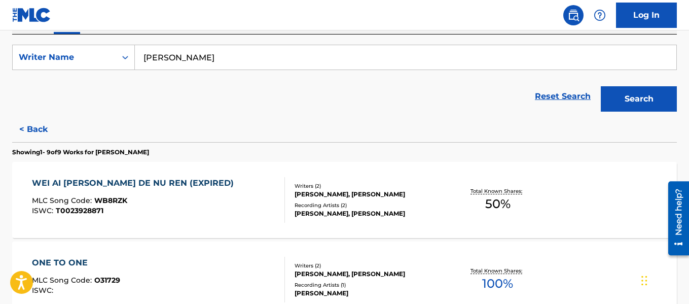
click at [260, 67] on input "[PERSON_NAME]" at bounding box center [405, 57] width 541 height 24
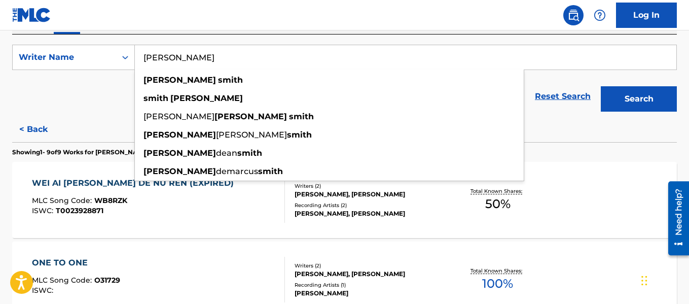
click at [260, 67] on input "[PERSON_NAME]" at bounding box center [405, 57] width 541 height 24
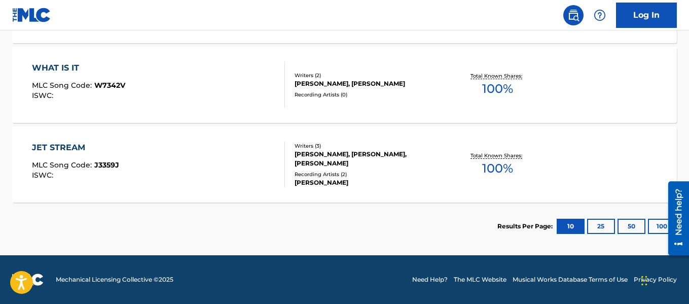
scroll to position [87, 0]
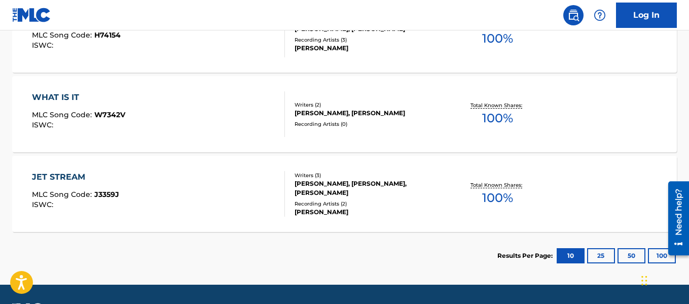
scroll to position [853, 0]
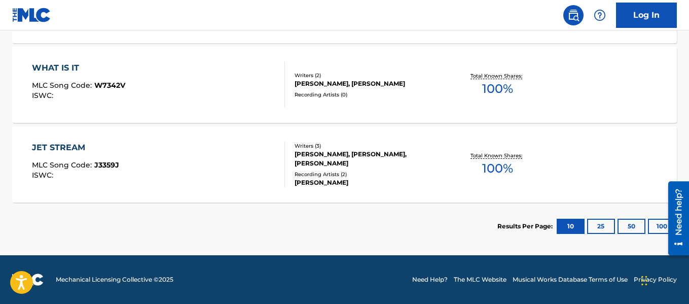
click at [658, 225] on button "100" at bounding box center [662, 225] width 28 height 15
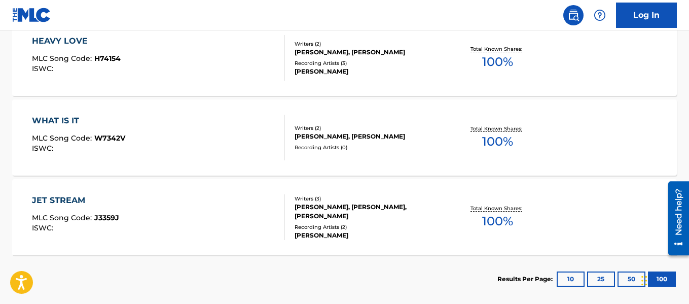
scroll to position [800, 0]
click at [458, 156] on div "WHAT IS IT MLC Song Code : W7342V ISWC : Writers ( 2 ) [PERSON_NAME], [PERSON_N…" at bounding box center [344, 138] width 664 height 76
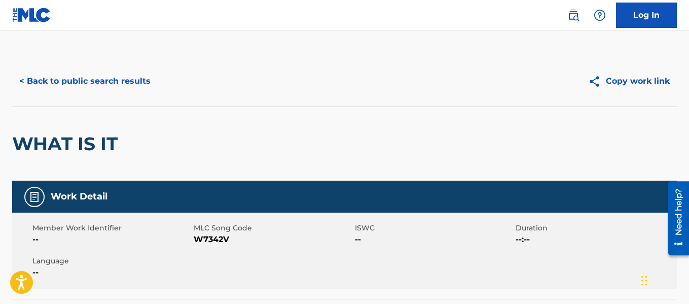
click at [458, 156] on div "WHAT IS IT" at bounding box center [344, 143] width 664 height 74
click at [97, 80] on button "< Back to public search results" at bounding box center [84, 80] width 145 height 25
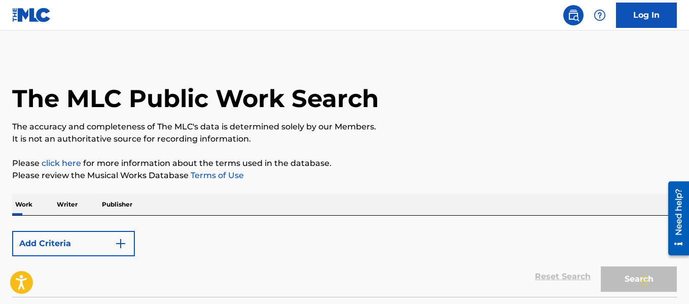
scroll to position [79, 0]
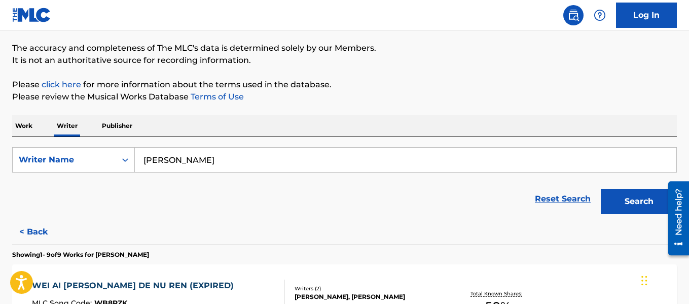
click at [206, 161] on input "[PERSON_NAME]" at bounding box center [405, 159] width 541 height 24
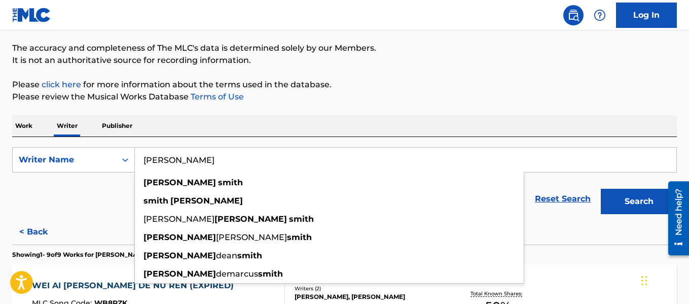
click at [206, 161] on input "[PERSON_NAME]" at bounding box center [405, 159] width 541 height 24
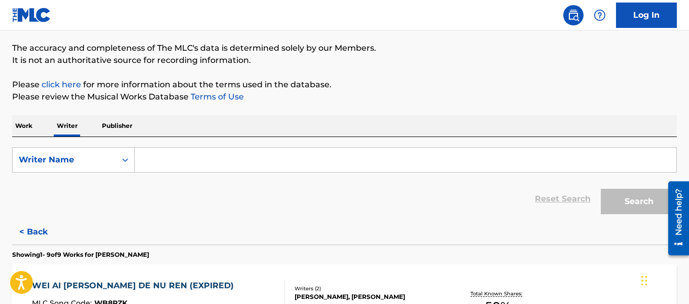
paste input "TOTO LA MOMPOSINA"
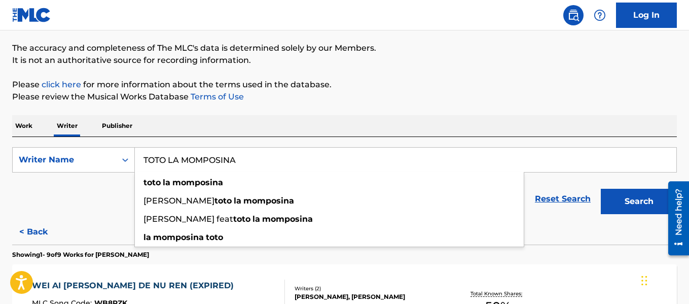
type input "TOTO LA MOMPOSINA"
click at [506, 117] on div "Work Writer Publisher" at bounding box center [344, 125] width 664 height 21
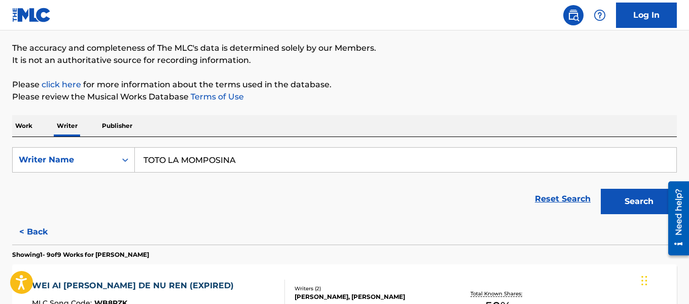
click at [626, 208] on button "Search" at bounding box center [639, 201] width 76 height 25
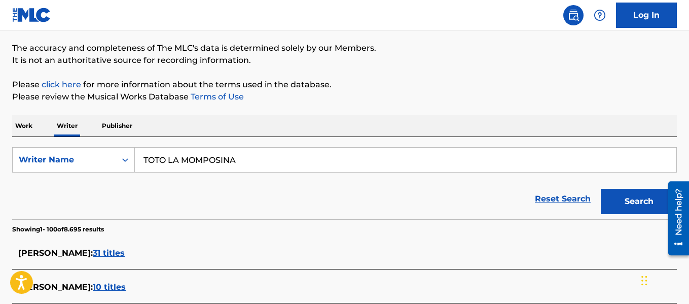
click at [230, 149] on input "TOTO LA MOMPOSINA" at bounding box center [405, 159] width 541 height 24
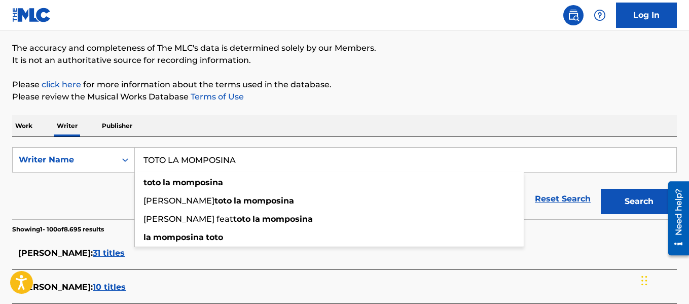
click at [230, 149] on input "TOTO LA MOMPOSINA" at bounding box center [405, 159] width 541 height 24
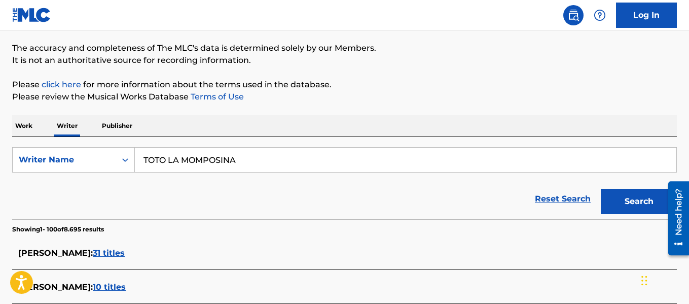
click at [352, 122] on div "Work Writer Publisher" at bounding box center [344, 125] width 664 height 21
click at [636, 200] on button "Search" at bounding box center [639, 201] width 76 height 25
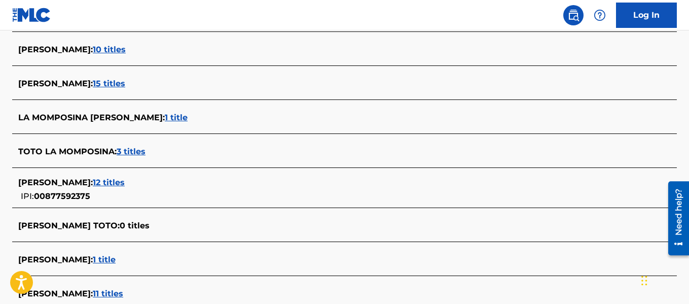
click at [136, 147] on span "3 titles" at bounding box center [131, 151] width 29 height 10
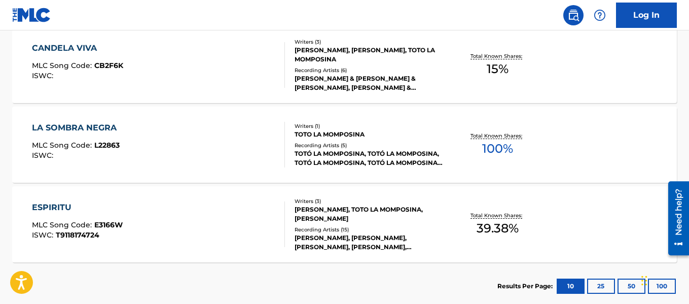
click at [350, 162] on div "TOTÓ LA MOMPOSINA, TOTÓ LA MOMPOSINA, TOTÓ LA MOMPOSINA, TOTÓ LA MOMPOSINA, TOT…" at bounding box center [368, 158] width 148 height 18
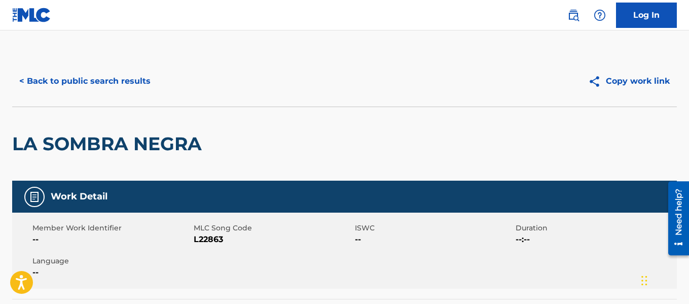
click at [143, 76] on button "< Back to public search results" at bounding box center [84, 80] width 145 height 25
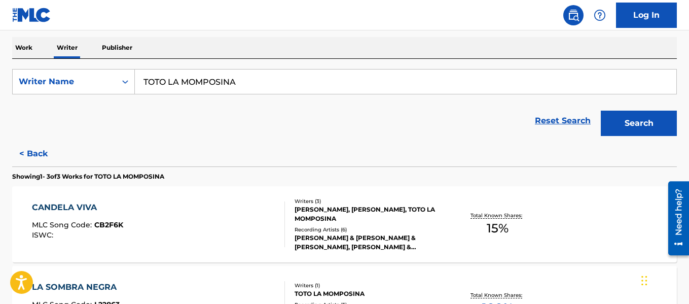
scroll to position [157, 0]
click at [257, 85] on input "TOTO LA MOMPOSINA" at bounding box center [405, 81] width 541 height 24
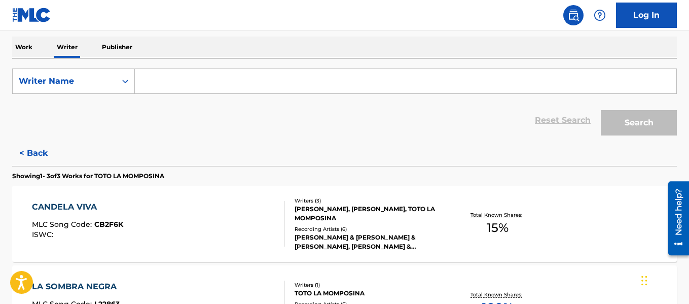
paste input "[PERSON_NAME]"
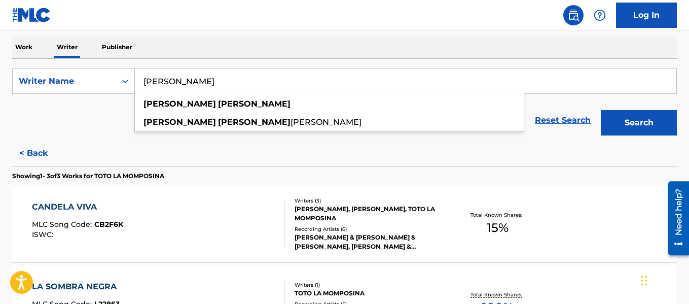
type input "[PERSON_NAME]"
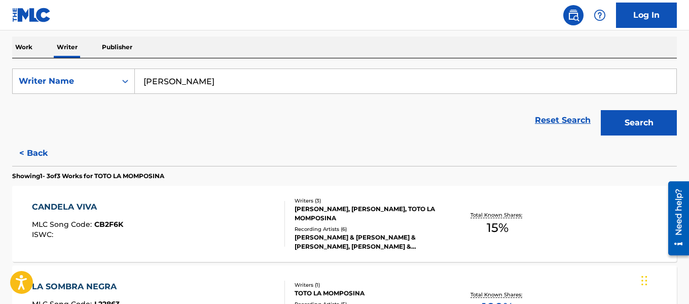
click at [633, 118] on button "Search" at bounding box center [639, 122] width 76 height 25
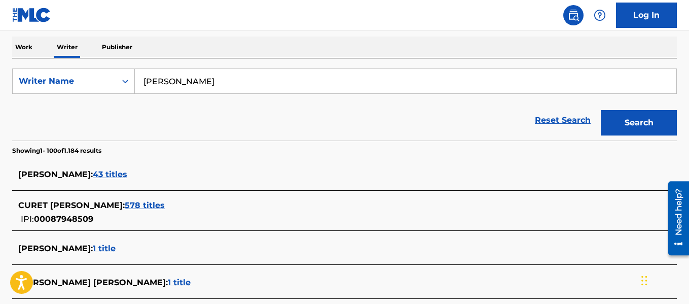
scroll to position [599, 0]
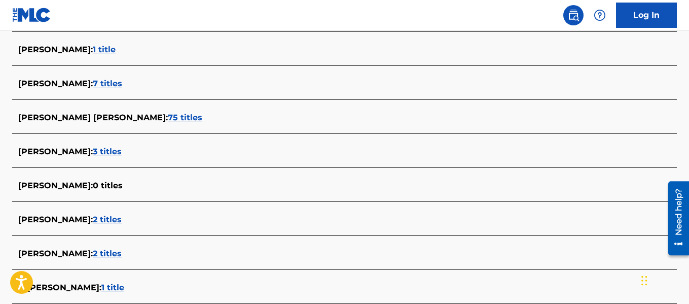
click at [111, 152] on span "3 titles" at bounding box center [107, 151] width 29 height 10
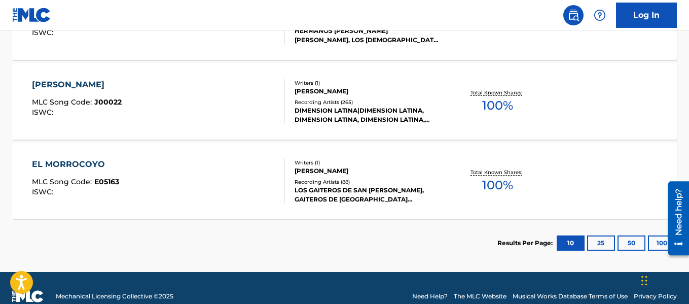
scroll to position [376, 0]
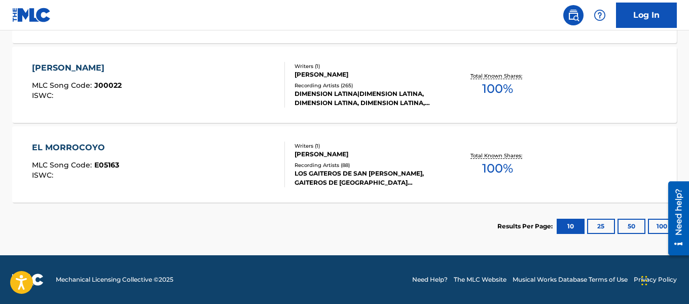
click at [659, 228] on button "100" at bounding box center [662, 225] width 28 height 15
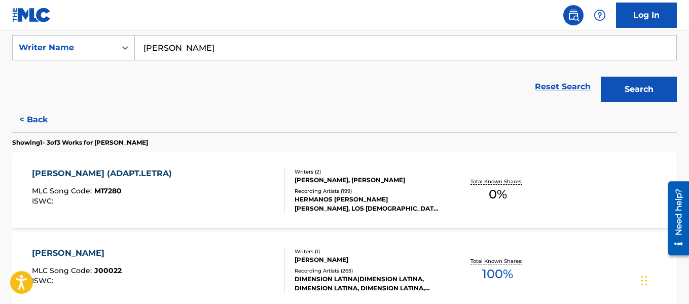
scroll to position [190, 0]
drag, startPoint x: 48, startPoint y: 119, endPoint x: 426, endPoint y: 114, distance: 378.1
click at [48, 119] on button "< Back" at bounding box center [42, 119] width 61 height 25
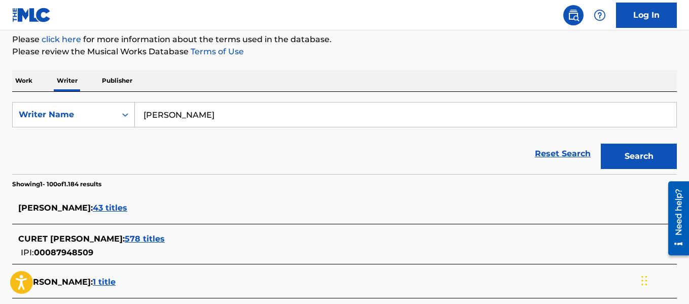
scroll to position [124, 0]
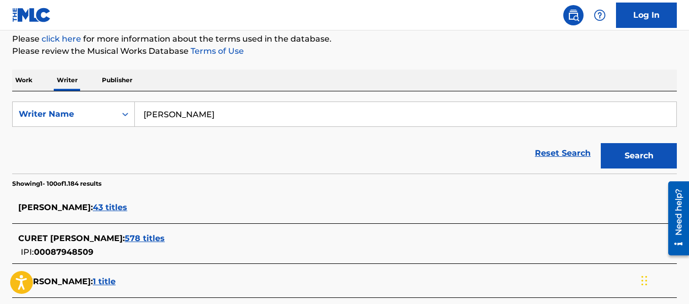
click at [127, 206] on span "43 titles" at bounding box center [110, 207] width 34 height 10
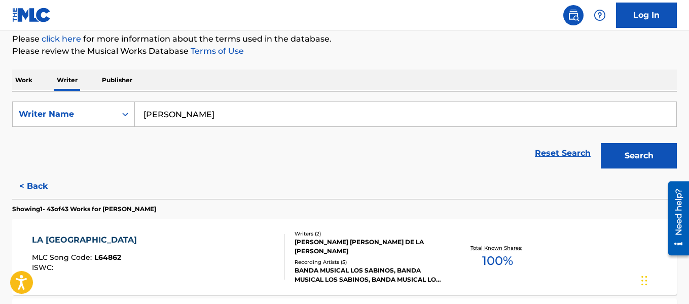
click at [35, 181] on button "< Back" at bounding box center [42, 185] width 61 height 25
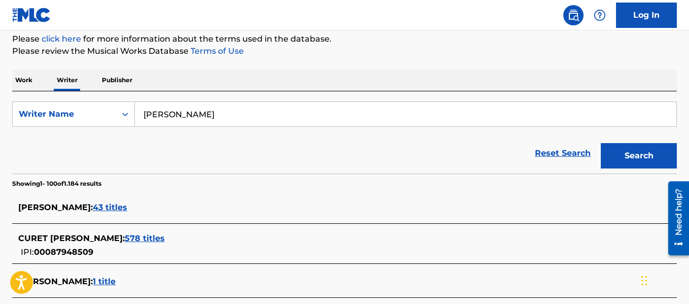
click at [127, 207] on span "43 titles" at bounding box center [110, 207] width 34 height 10
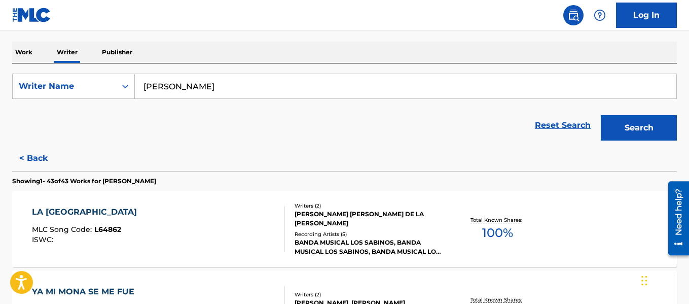
scroll to position [188, 0]
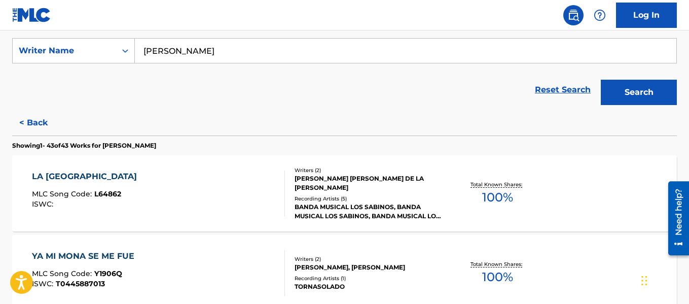
click at [296, 193] on div "Writers ( 2 ) [PERSON_NAME] [PERSON_NAME] DE LA [PERSON_NAME] Recording Artists…" at bounding box center [364, 193] width 158 height 54
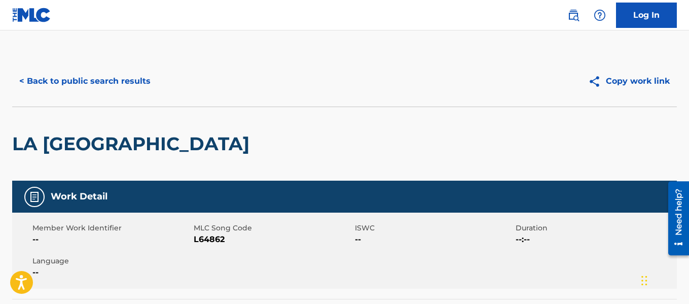
click at [83, 86] on button "< Back to public search results" at bounding box center [84, 80] width 145 height 25
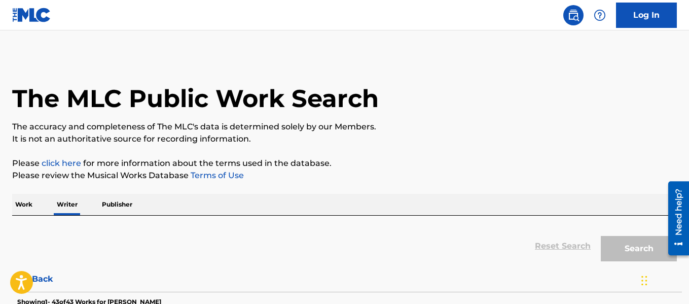
scroll to position [79, 0]
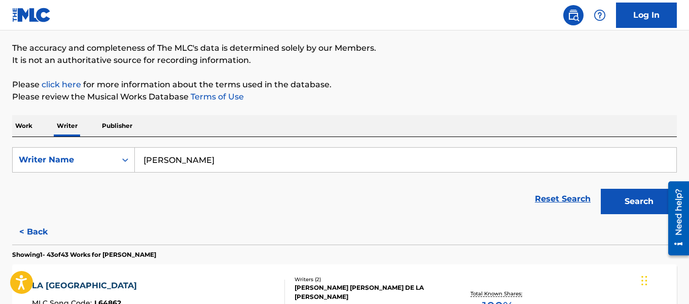
click at [230, 156] on input "[PERSON_NAME]" at bounding box center [405, 159] width 541 height 24
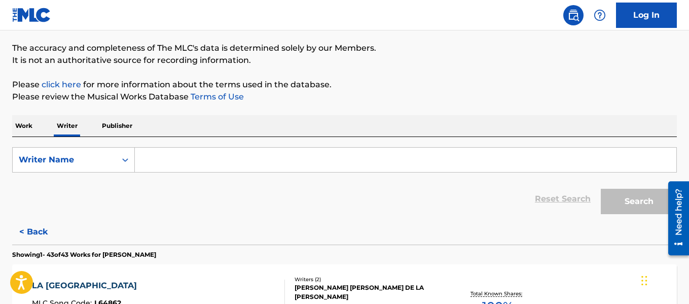
paste input "[PERSON_NAME] & LIKE [PERSON_NAME]"
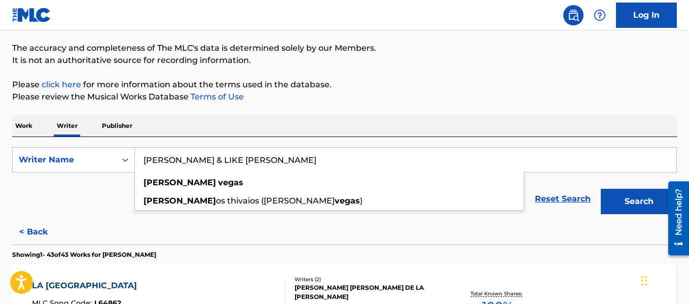
type input "[PERSON_NAME] & LIKE [PERSON_NAME]"
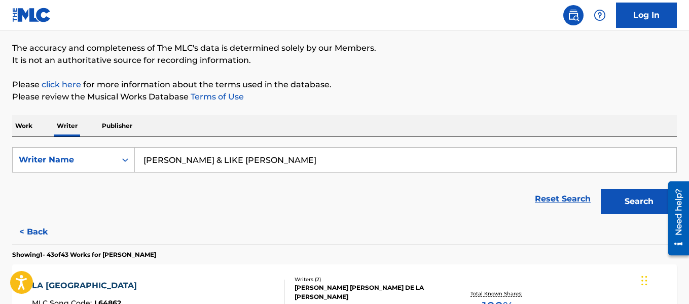
click at [606, 211] on button "Search" at bounding box center [639, 201] width 76 height 25
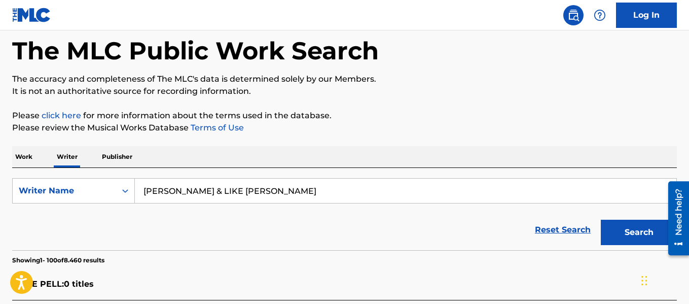
scroll to position [131, 0]
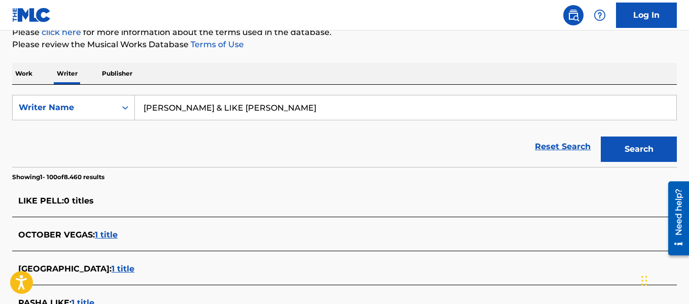
click at [278, 105] on input "[PERSON_NAME] & LIKE [PERSON_NAME]" at bounding box center [405, 107] width 541 height 24
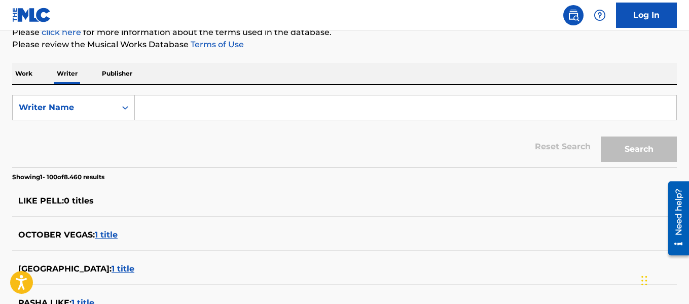
paste input "[PERSON_NAME]"
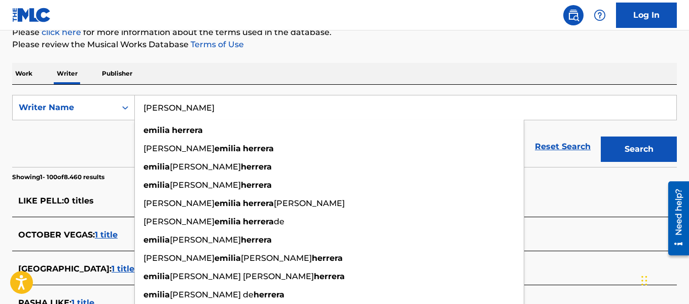
type input "[PERSON_NAME]"
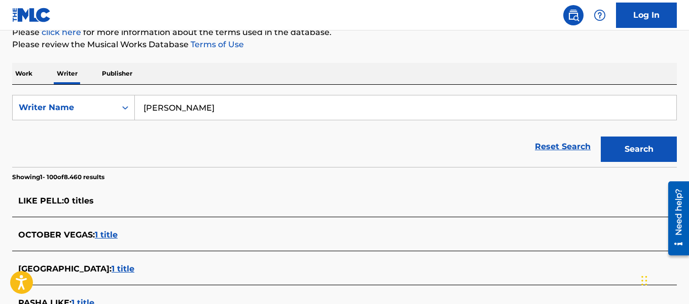
click at [658, 153] on button "Search" at bounding box center [639, 148] width 76 height 25
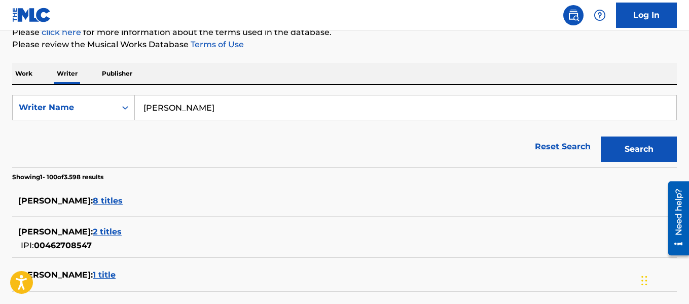
click at [621, 156] on button "Search" at bounding box center [639, 148] width 76 height 25
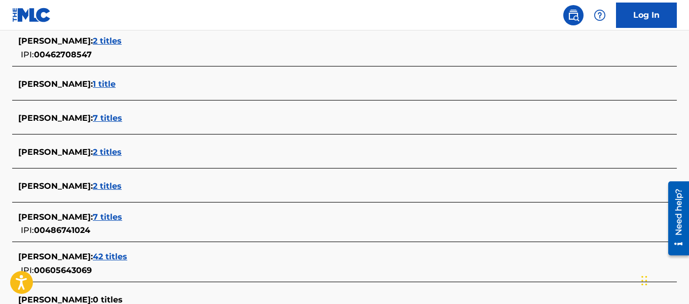
click at [122, 152] on span "2 titles" at bounding box center [107, 152] width 29 height 10
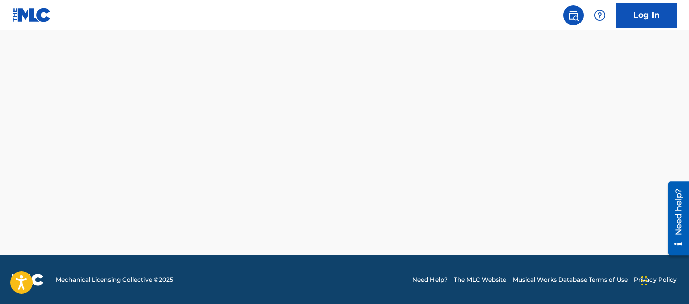
scroll to position [296, 0]
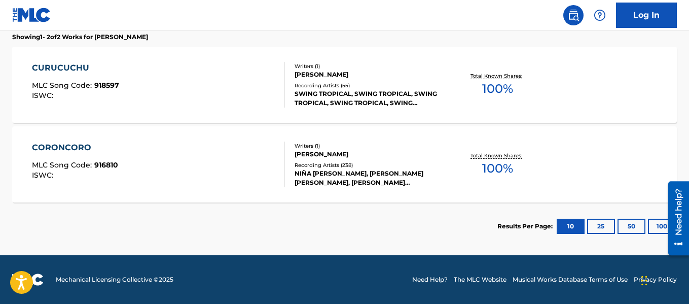
click at [337, 156] on div "[PERSON_NAME]" at bounding box center [368, 154] width 148 height 9
